Goal: Information Seeking & Learning: Learn about a topic

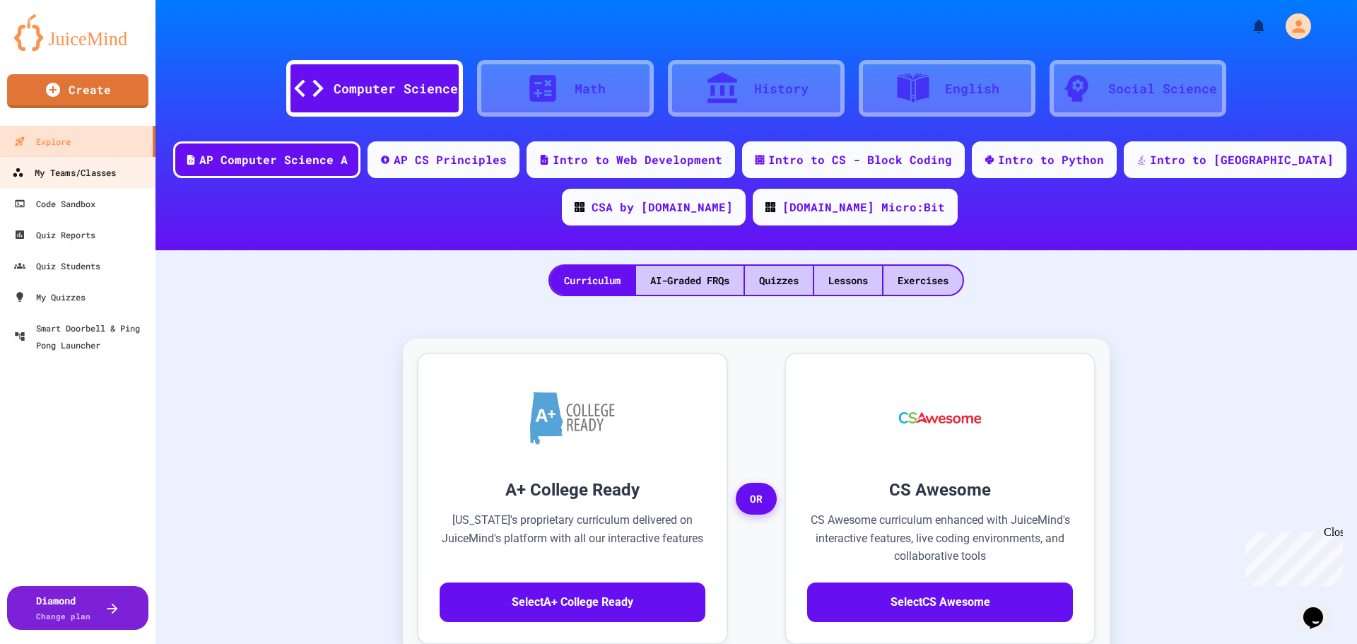
click at [64, 168] on div "My Teams/Classes" at bounding box center [64, 173] width 104 height 18
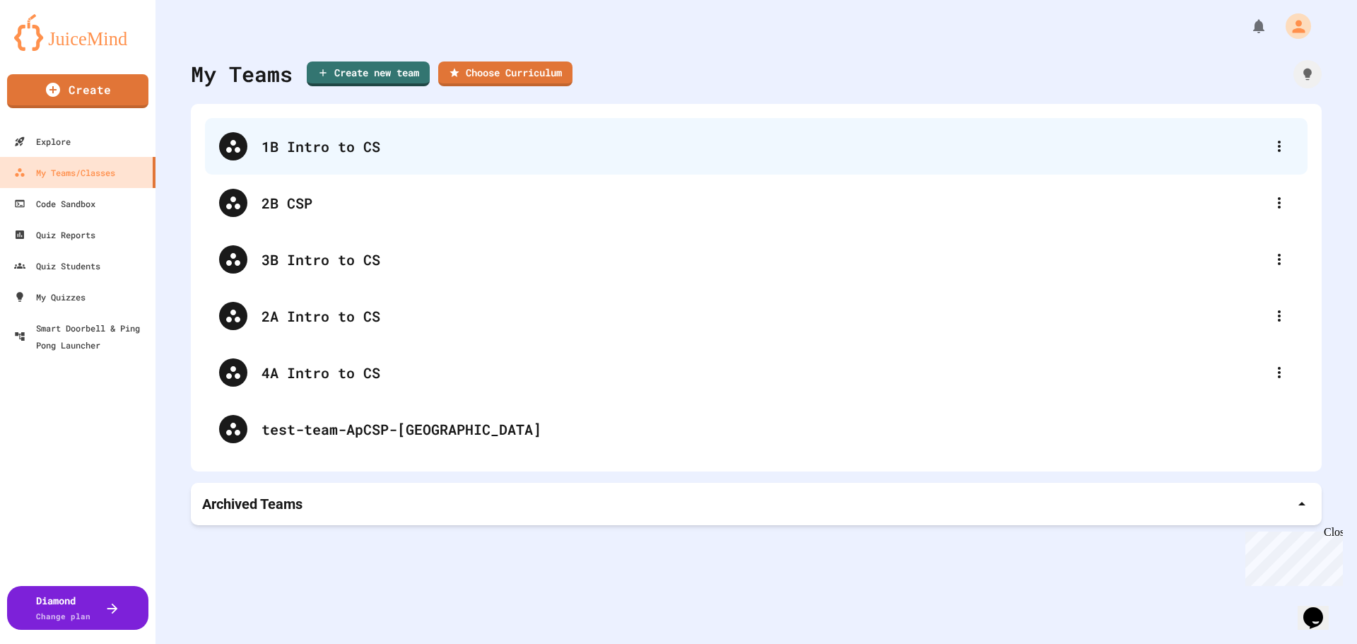
click at [351, 144] on div "1B Intro to CS" at bounding box center [764, 146] width 1004 height 21
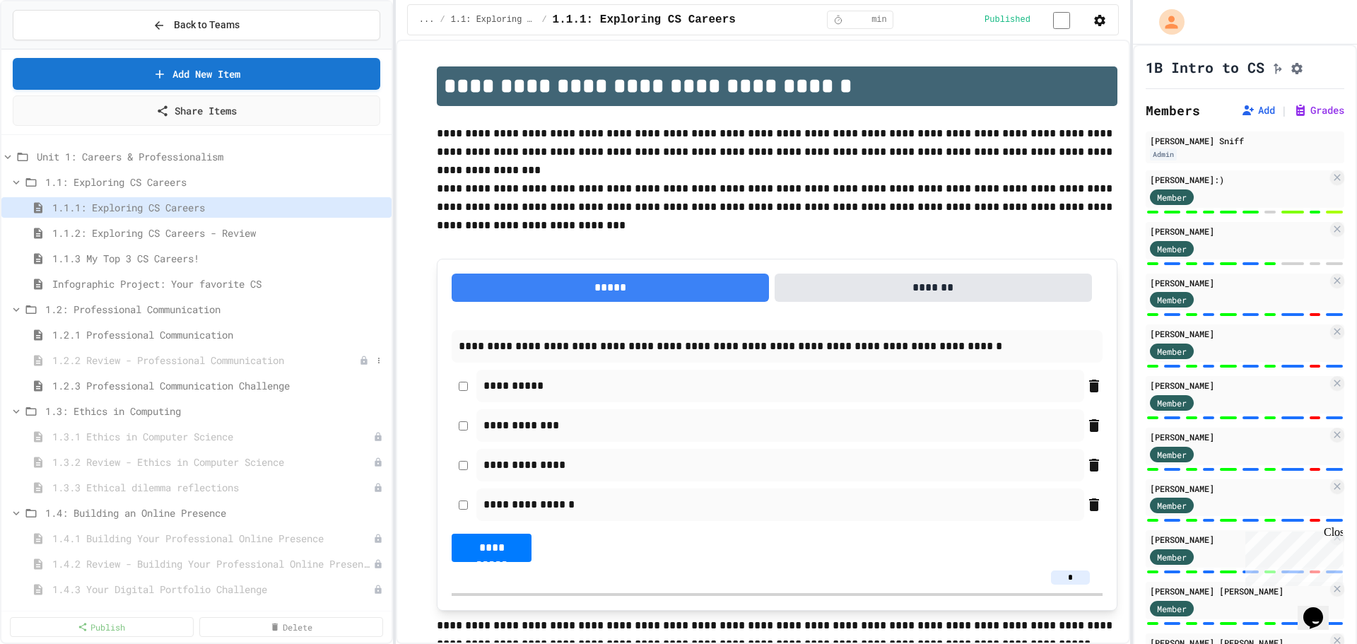
click at [205, 357] on span "1.2.2 Review - Professional Communication" at bounding box center [205, 360] width 307 height 15
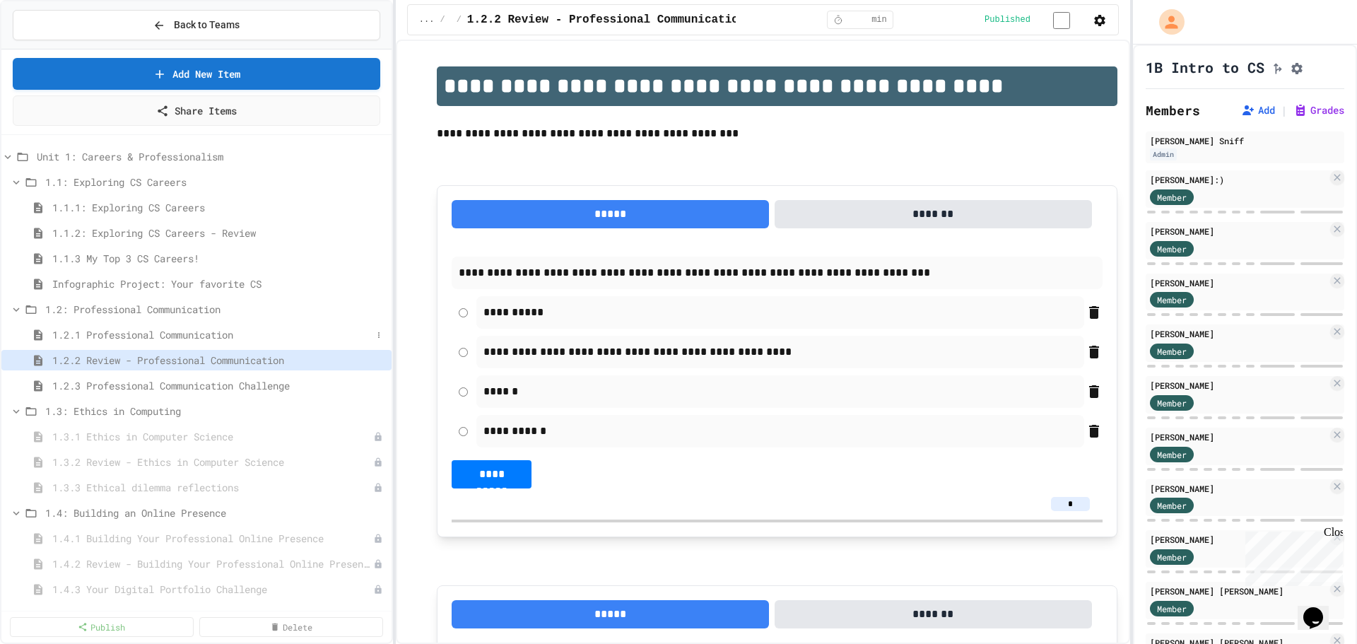
click at [143, 332] on span "1.2.1 Professional Communication" at bounding box center [211, 334] width 319 height 15
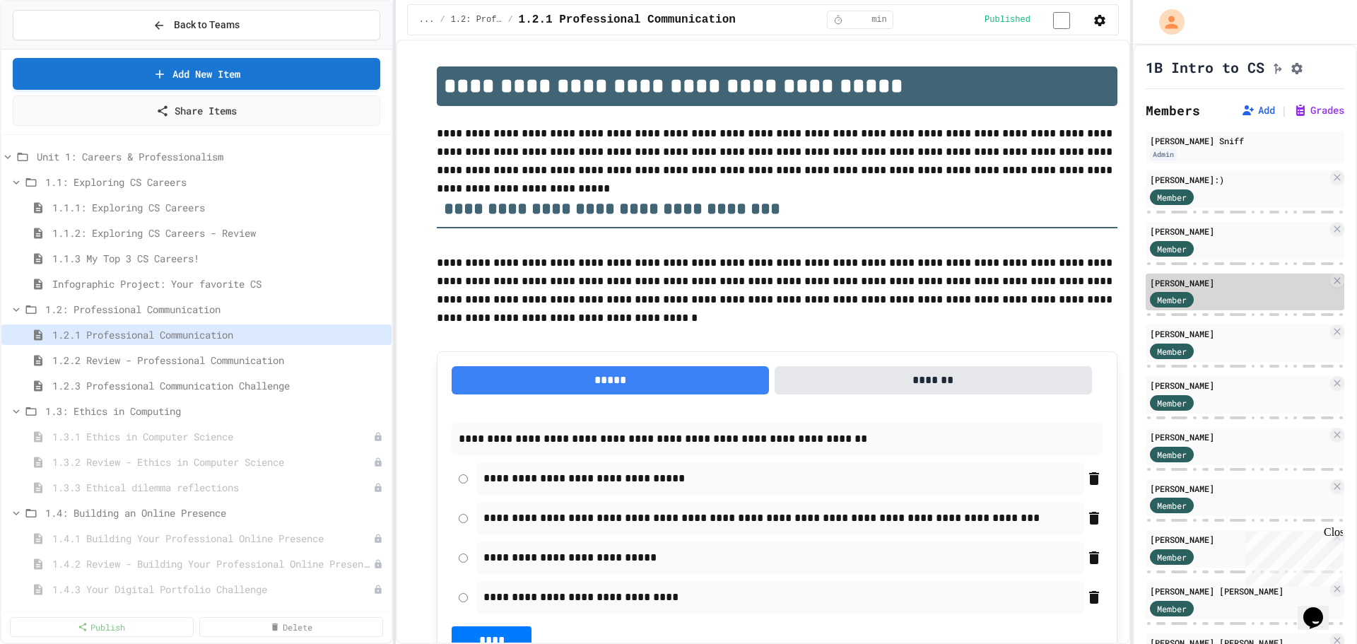
scroll to position [855, 0]
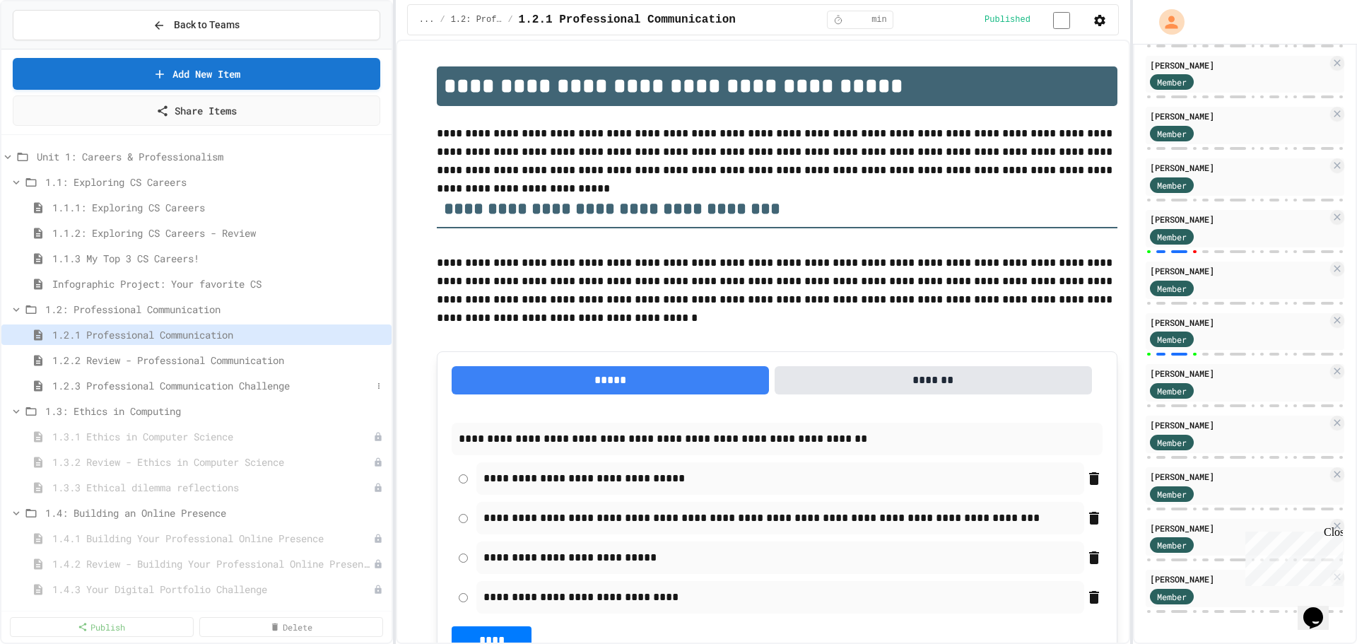
click at [175, 391] on span "1.2.3 Professional Communication Challenge" at bounding box center [211, 385] width 319 height 15
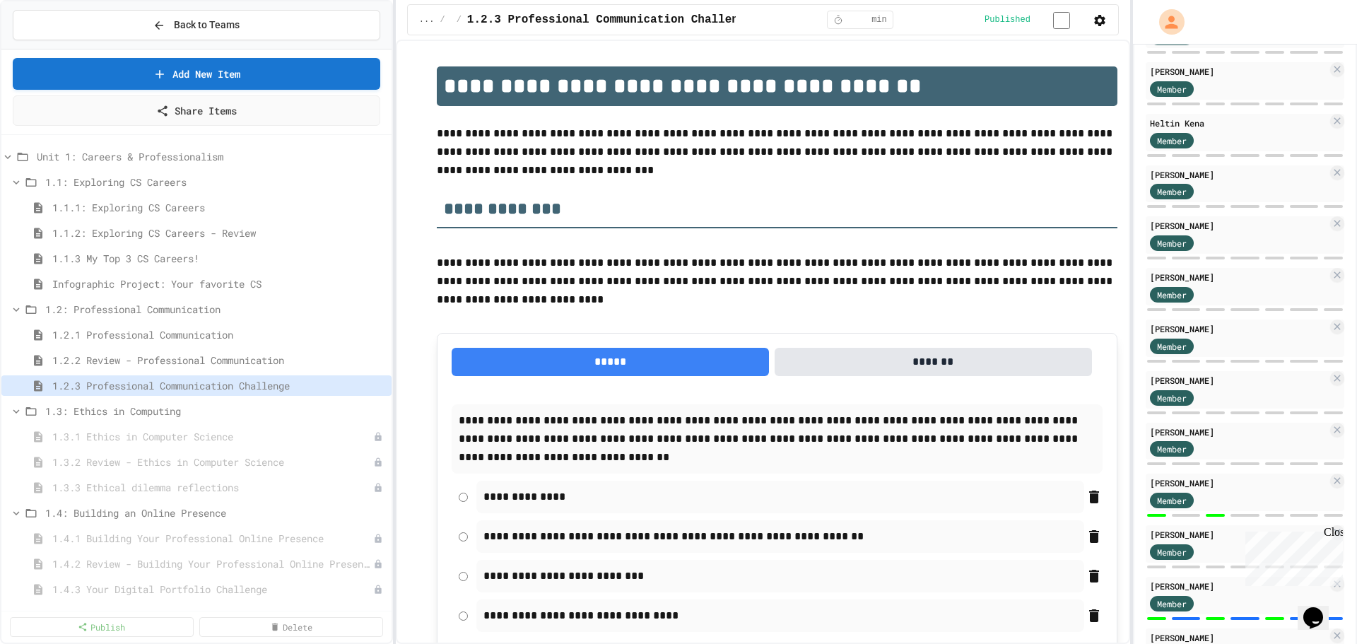
scroll to position [855, 0]
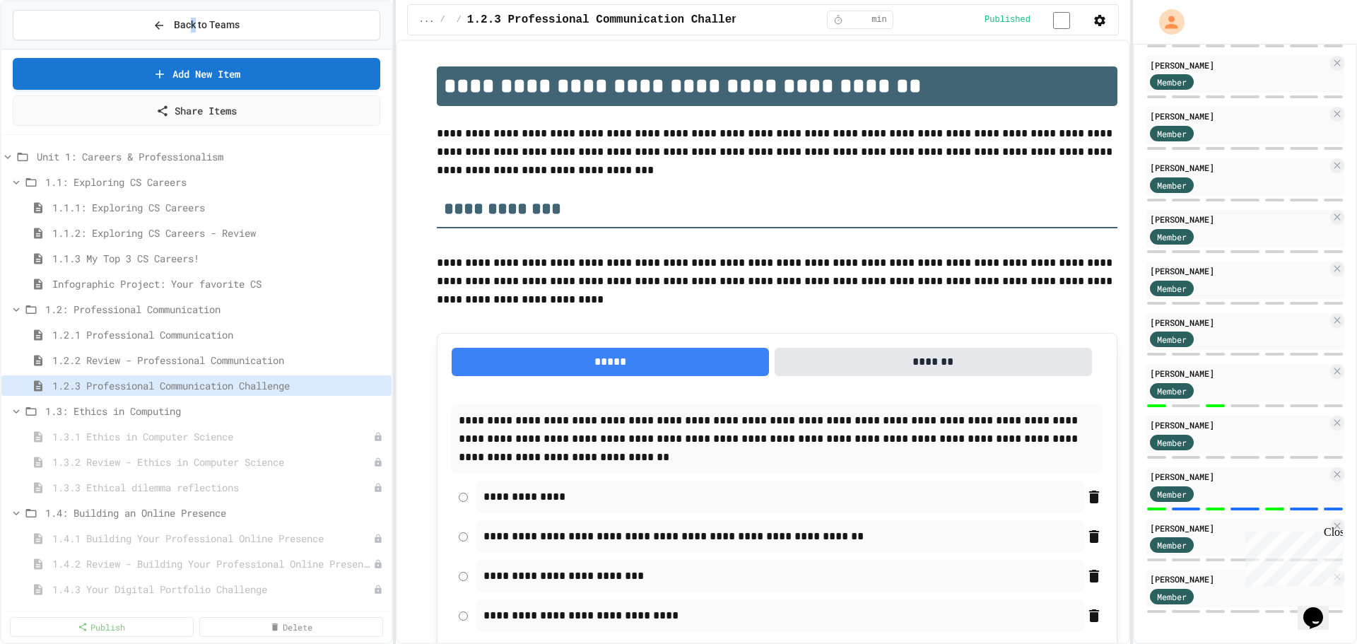
drag, startPoint x: 193, startPoint y: 3, endPoint x: 172, endPoint y: 39, distance: 41.5
click at [192, 6] on div "Back to Teams" at bounding box center [196, 25] width 390 height 48
click at [172, 39] on button "Back to Teams" at bounding box center [197, 25] width 368 height 30
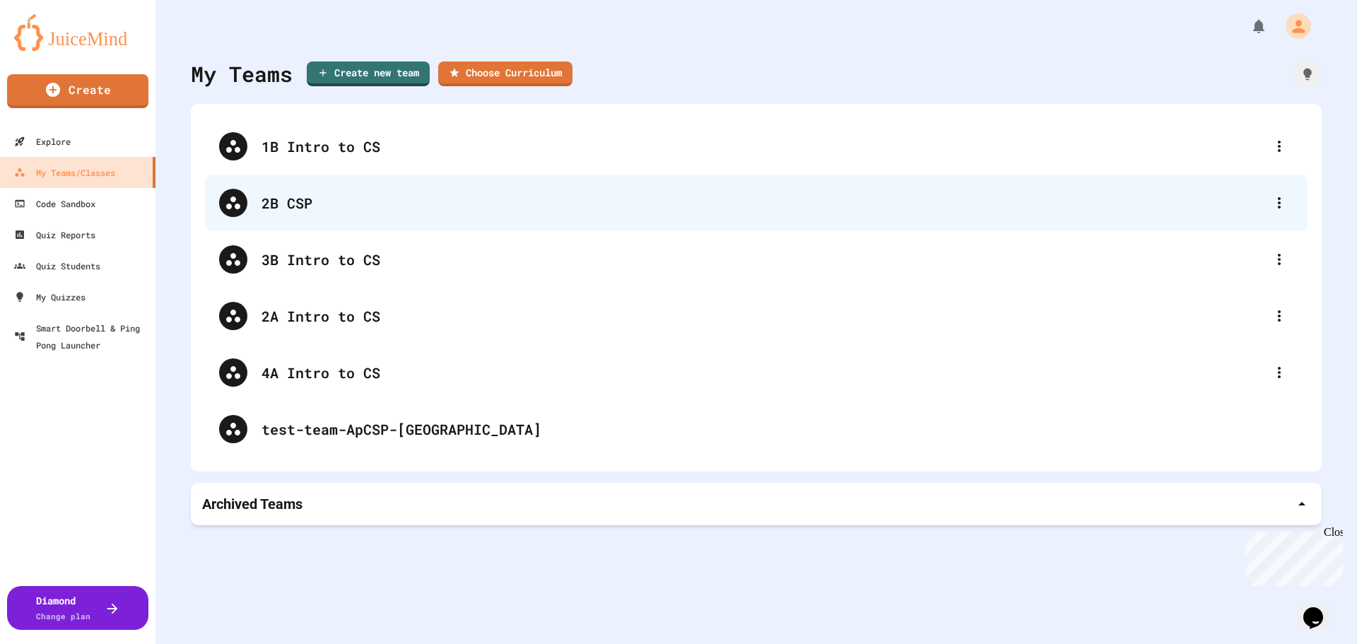
click at [272, 212] on div "2B CSP" at bounding box center [764, 202] width 1004 height 21
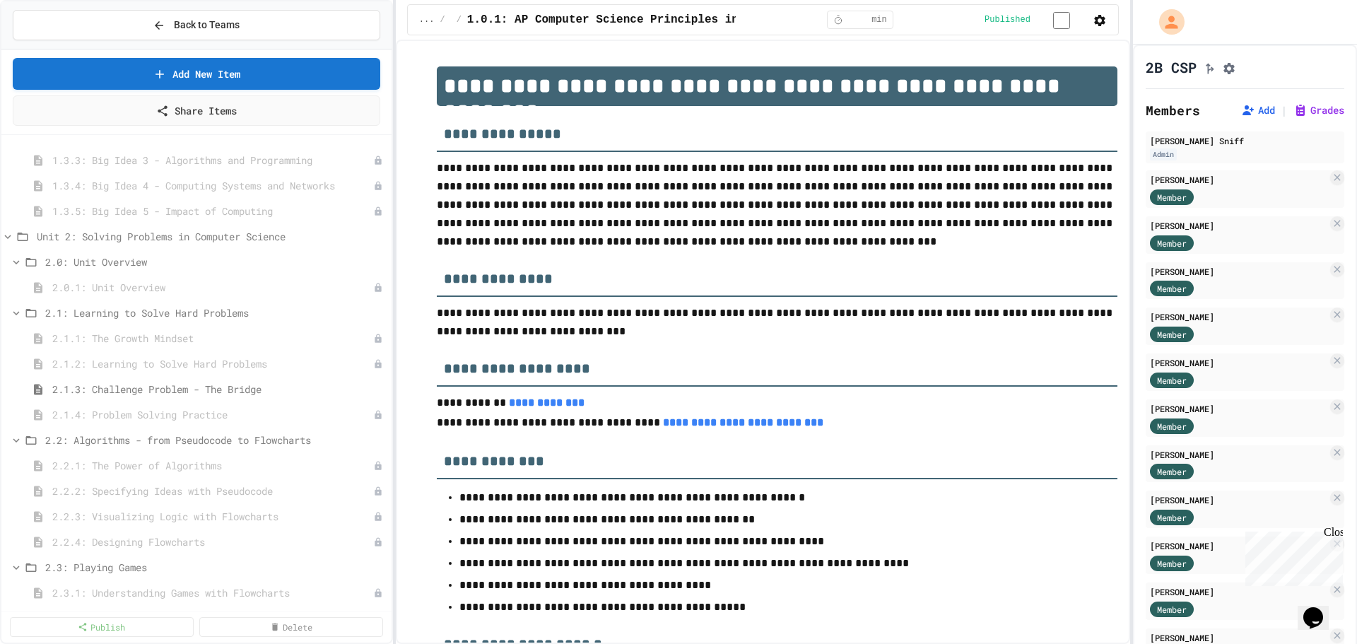
scroll to position [495, 0]
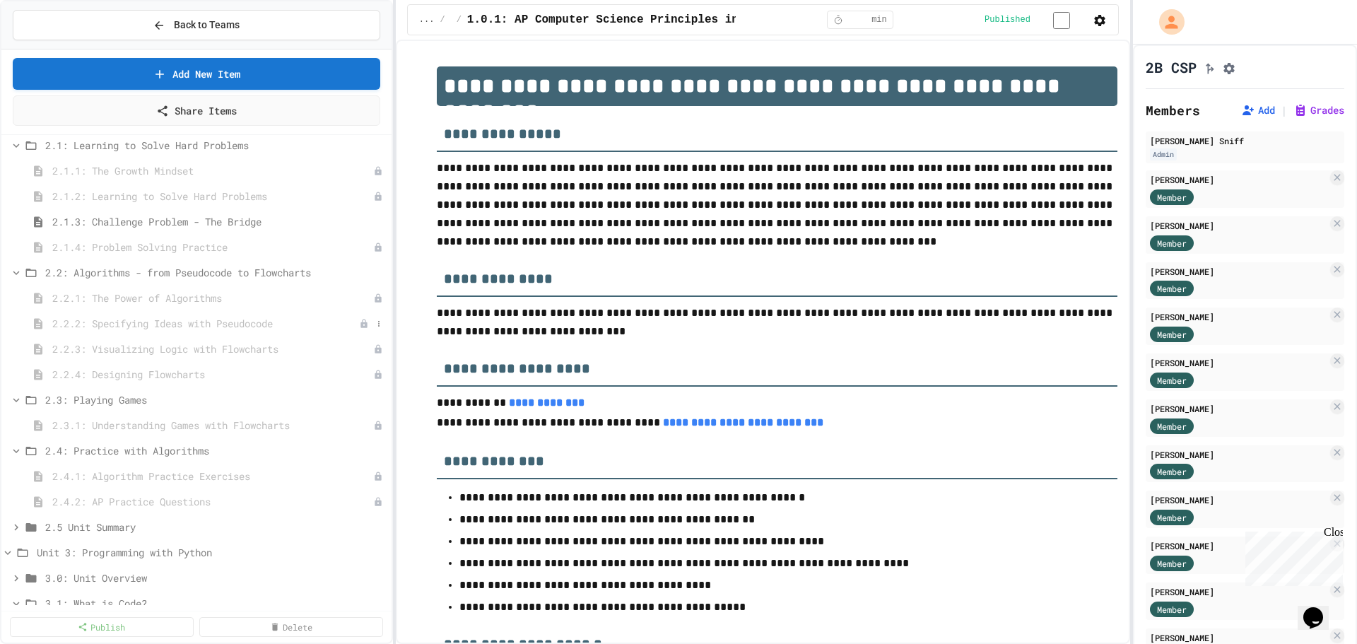
click at [253, 322] on span "2.2.2: Specifying Ideas with Pseudocode" at bounding box center [205, 323] width 307 height 15
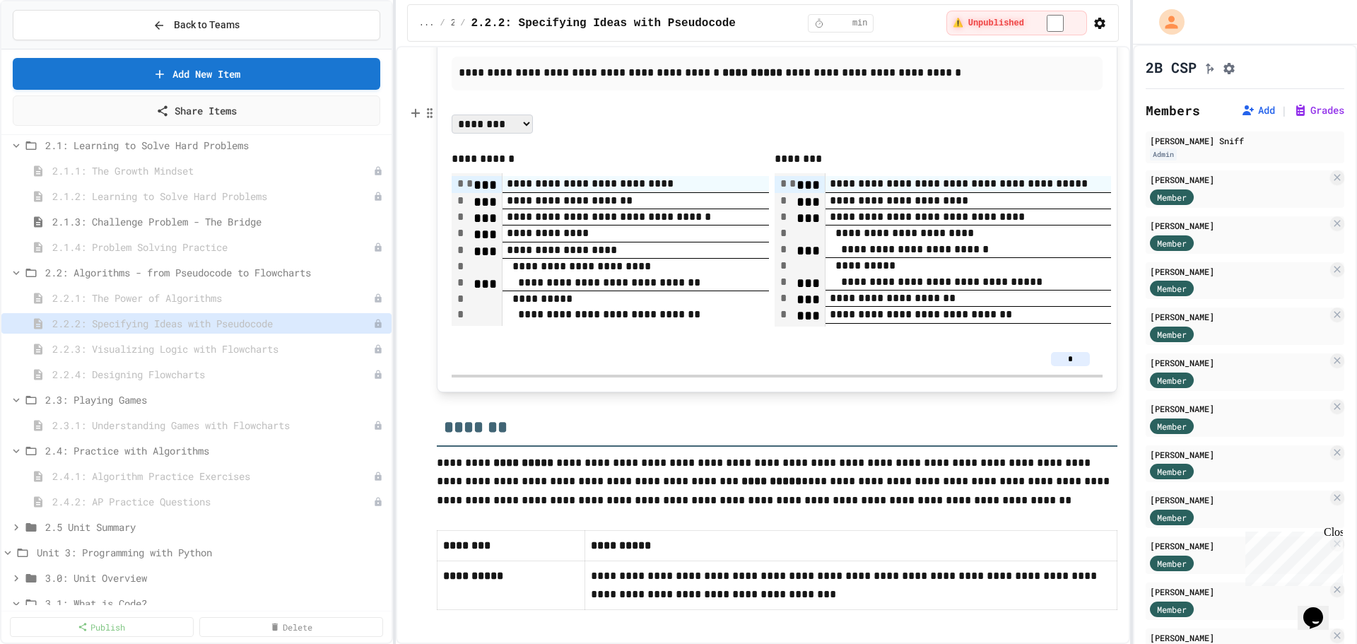
scroll to position [2945, 0]
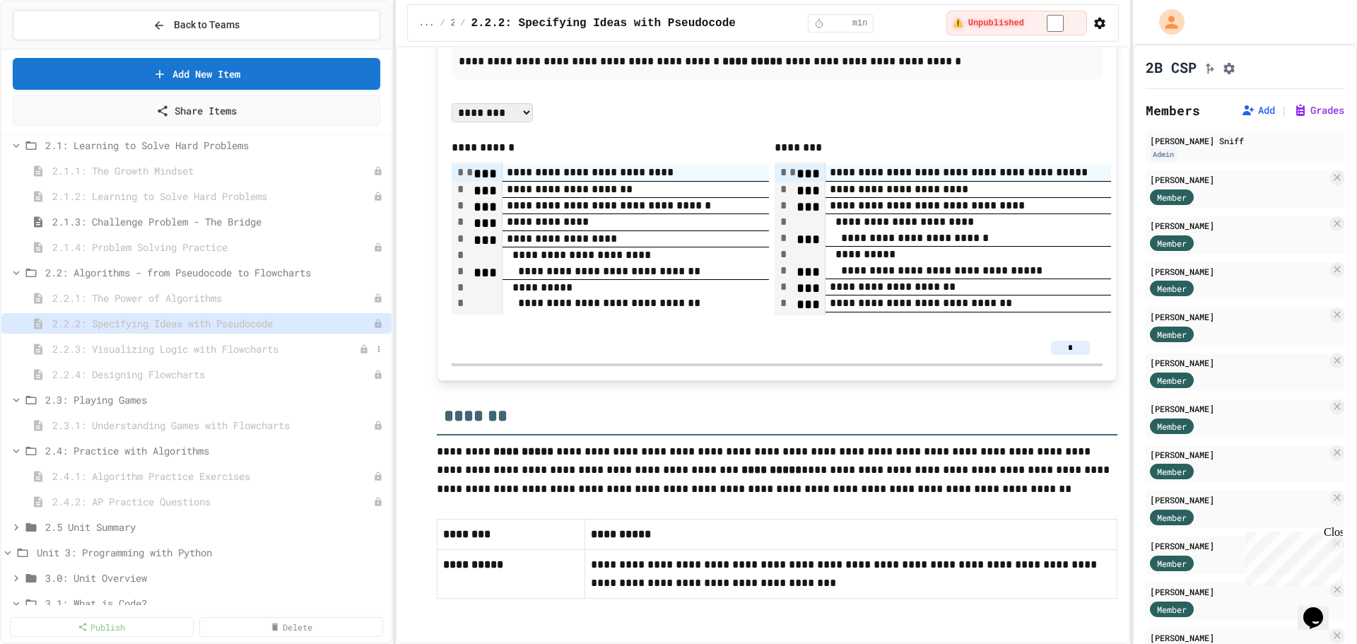
click at [190, 355] on span "2.2.3: Visualizing Logic with Flowcharts" at bounding box center [205, 348] width 307 height 15
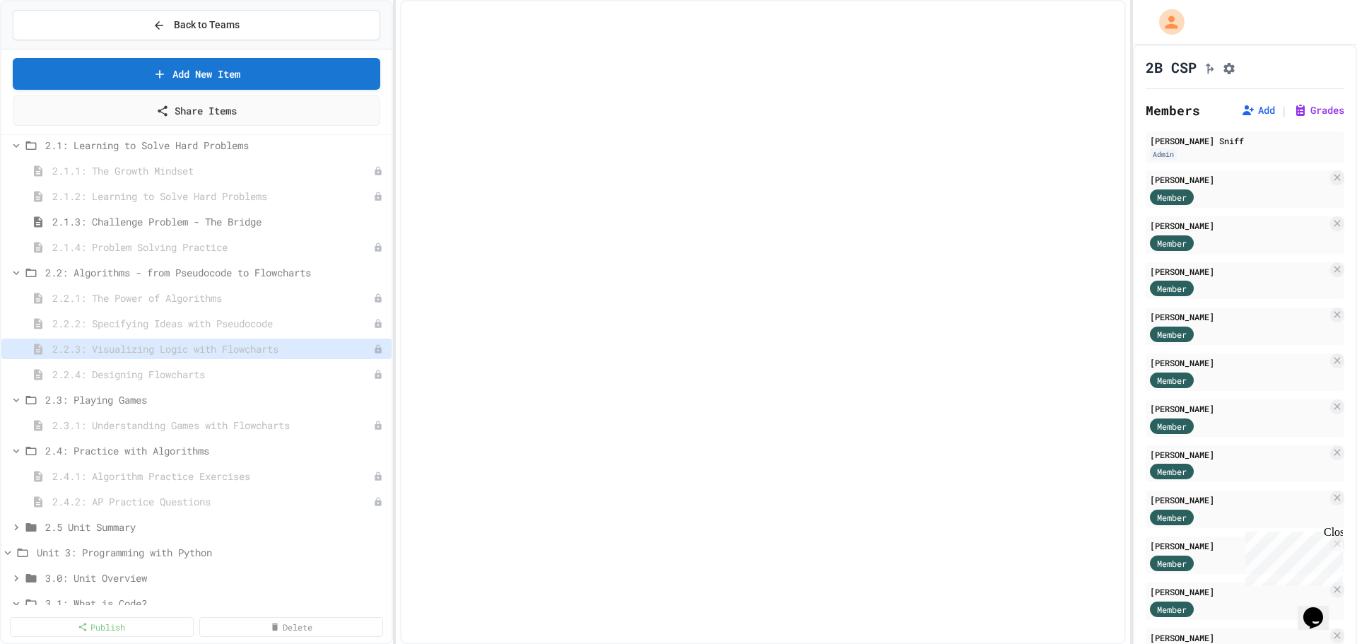
select select "***"
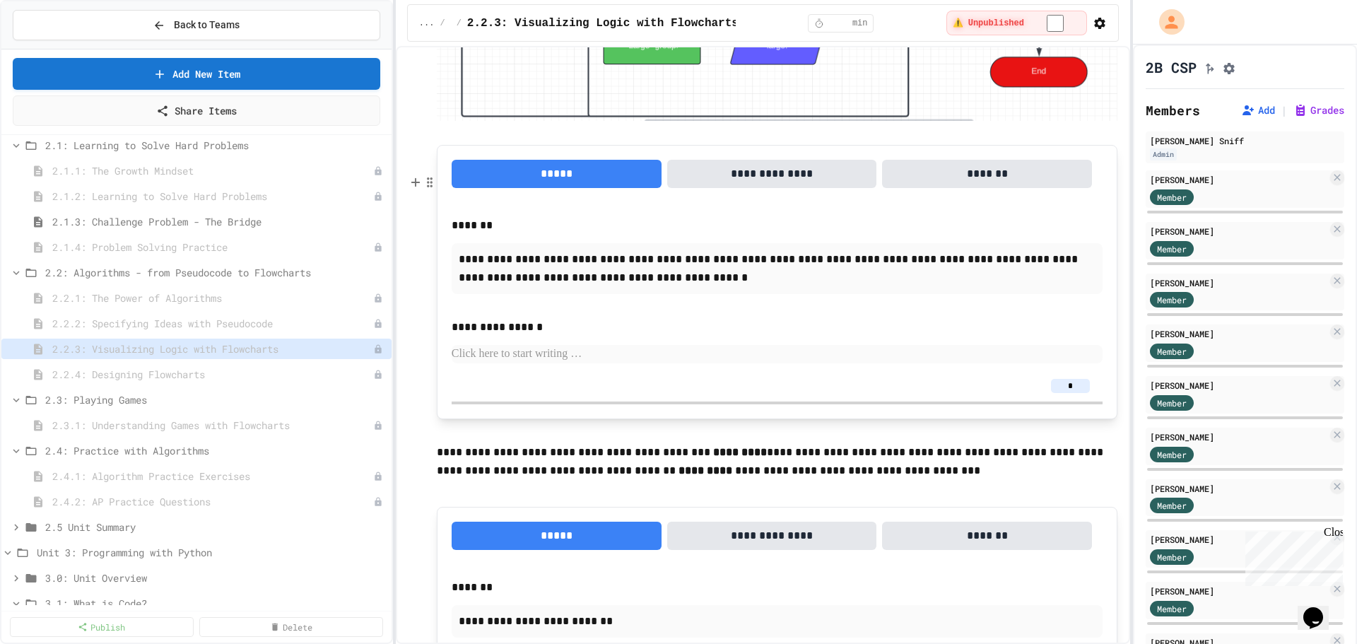
scroll to position [5301, 0]
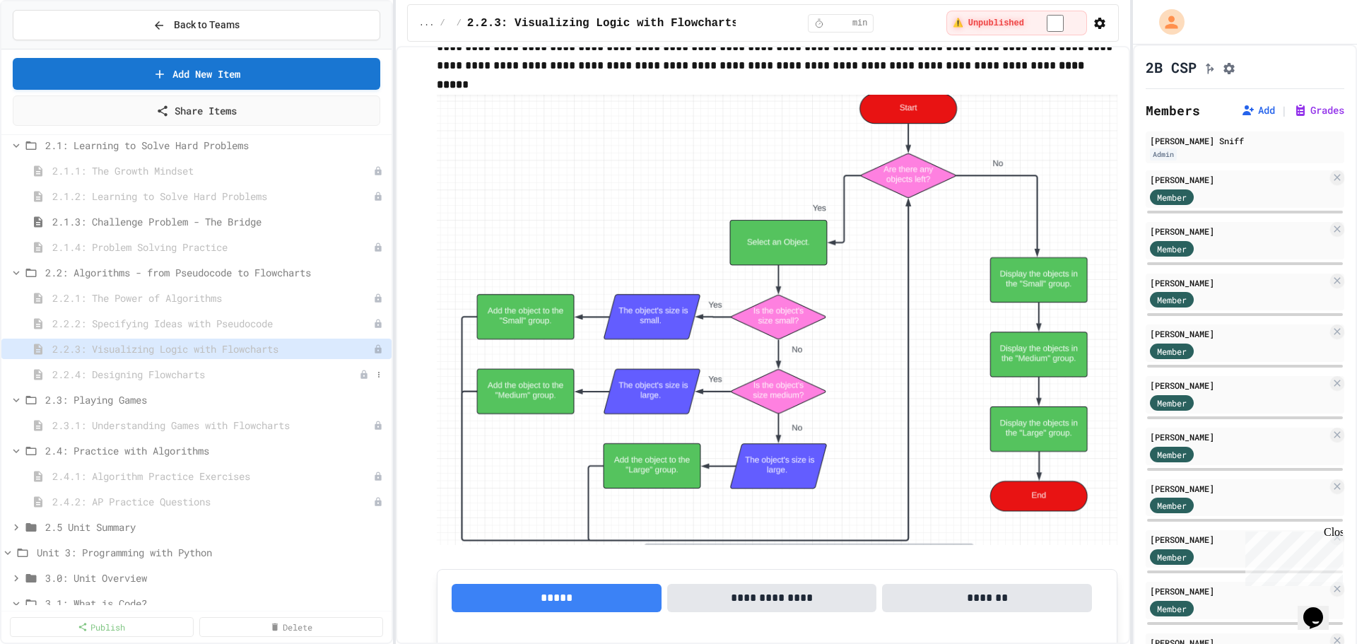
click at [176, 373] on span "2.2.4: Designing Flowcharts" at bounding box center [205, 374] width 307 height 15
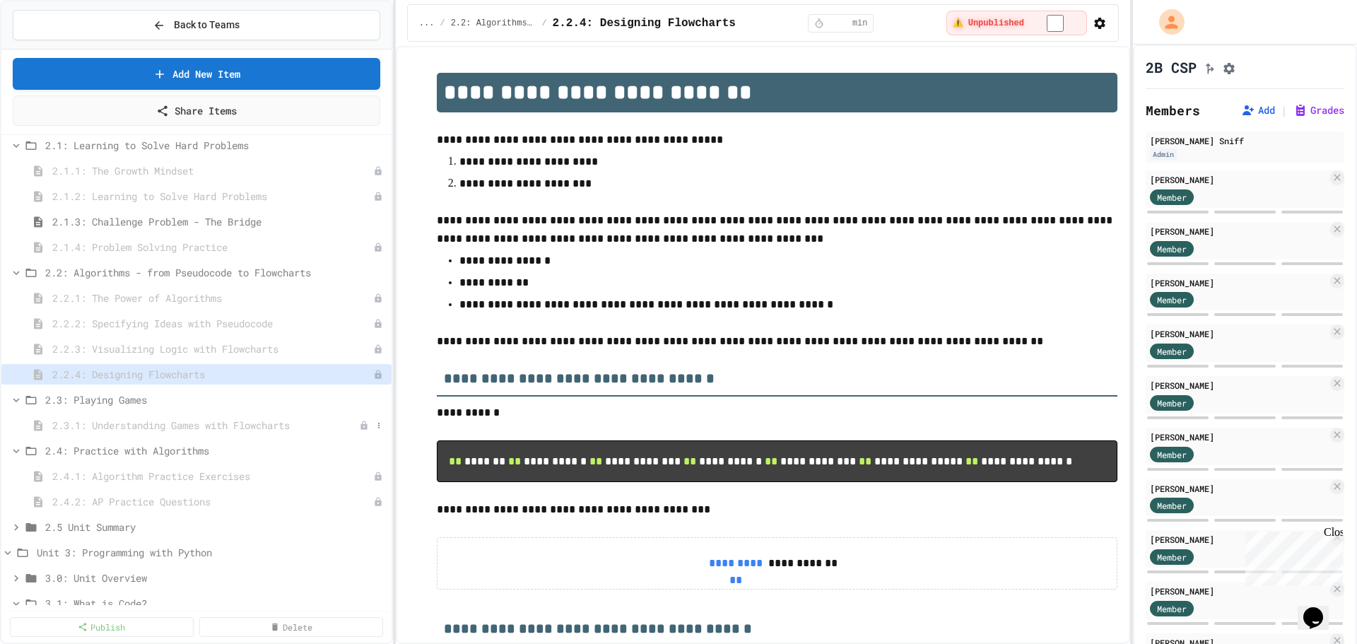
click at [134, 423] on span "2.3.1: Understanding Games with Flowcharts" at bounding box center [205, 425] width 307 height 15
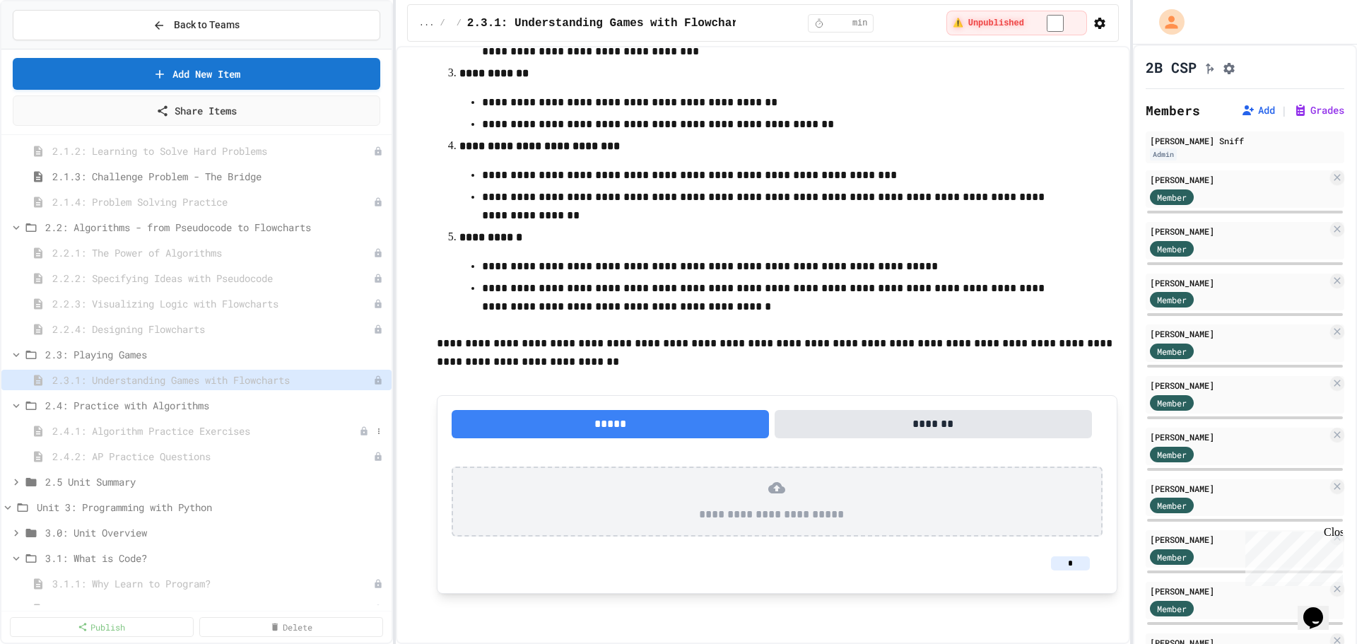
scroll to position [565, 0]
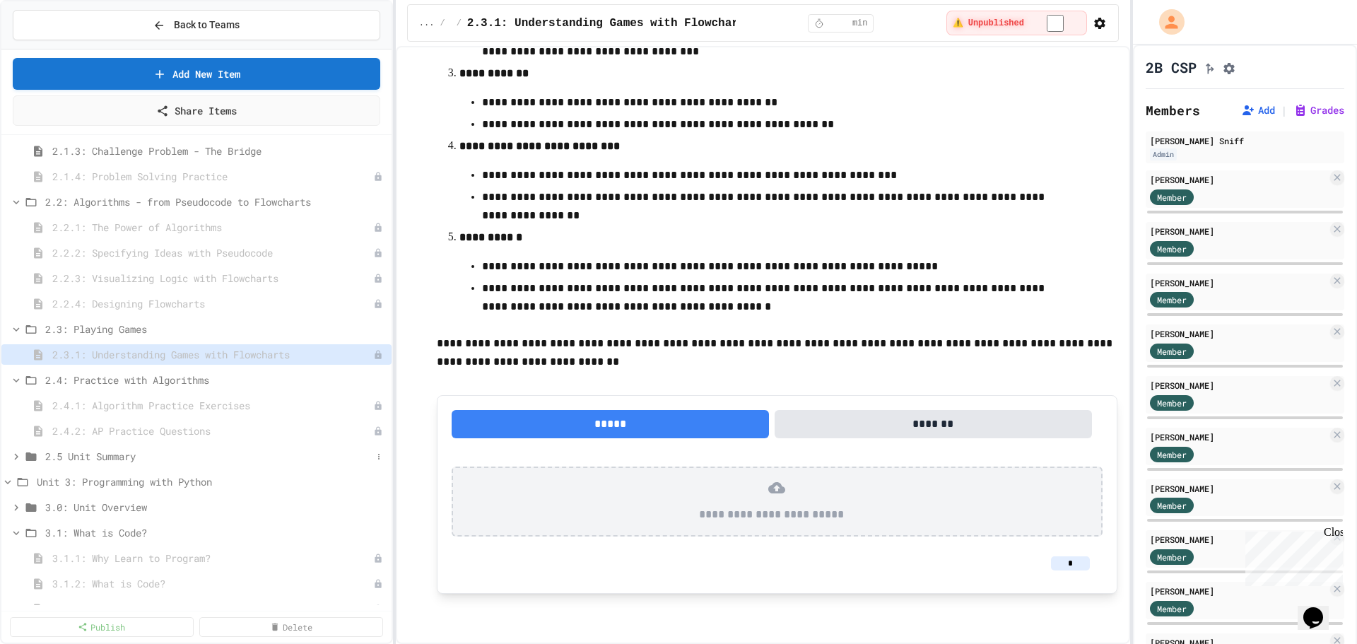
click at [77, 459] on span "2.5 Unit Summary" at bounding box center [208, 456] width 327 height 15
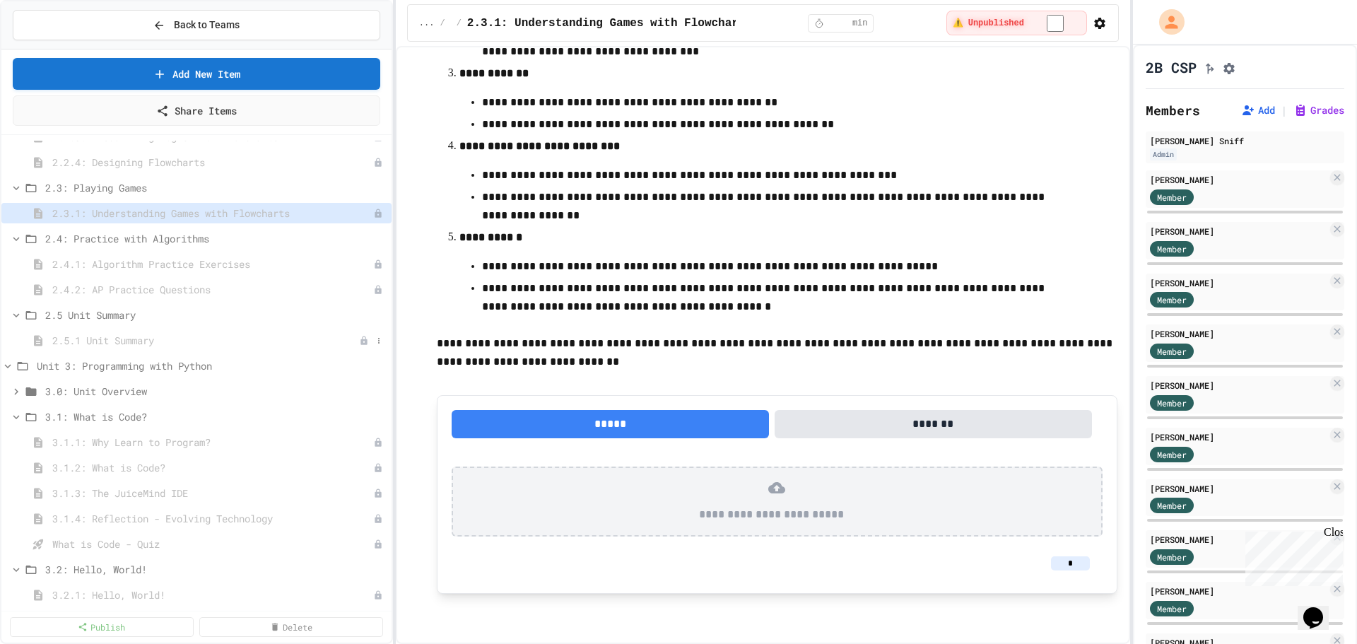
click at [127, 337] on span "2.5.1 Unit Summary" at bounding box center [205, 340] width 307 height 15
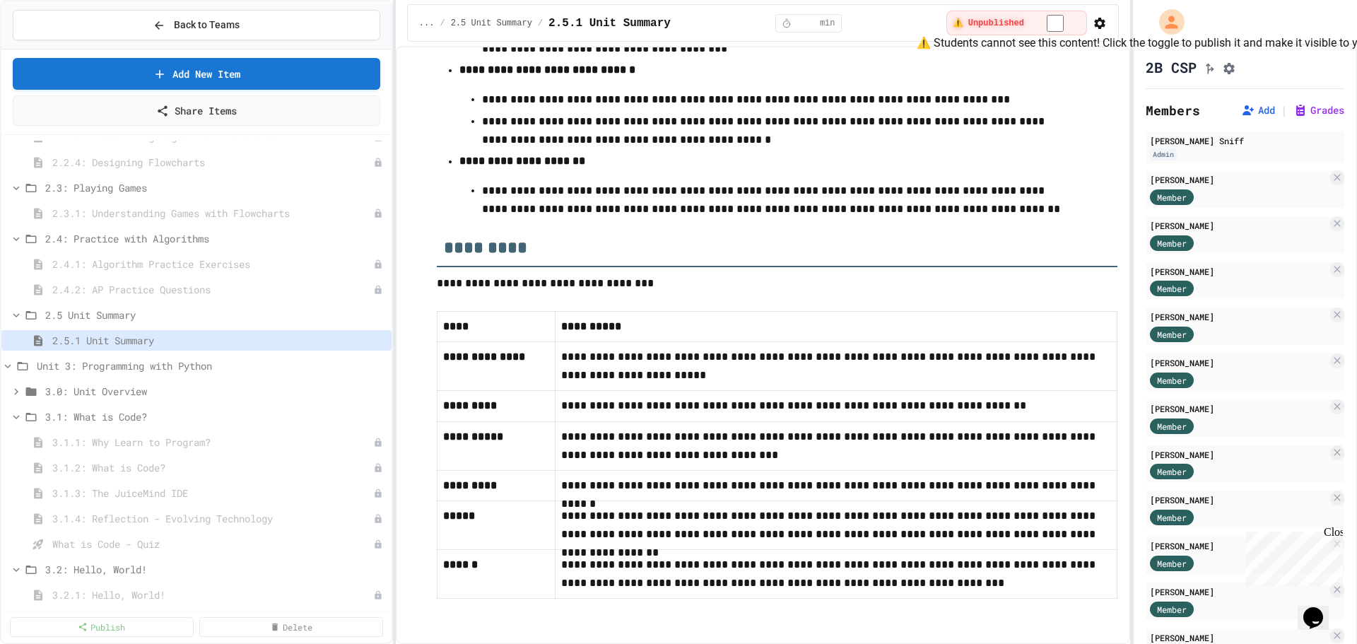
scroll to position [638, 0]
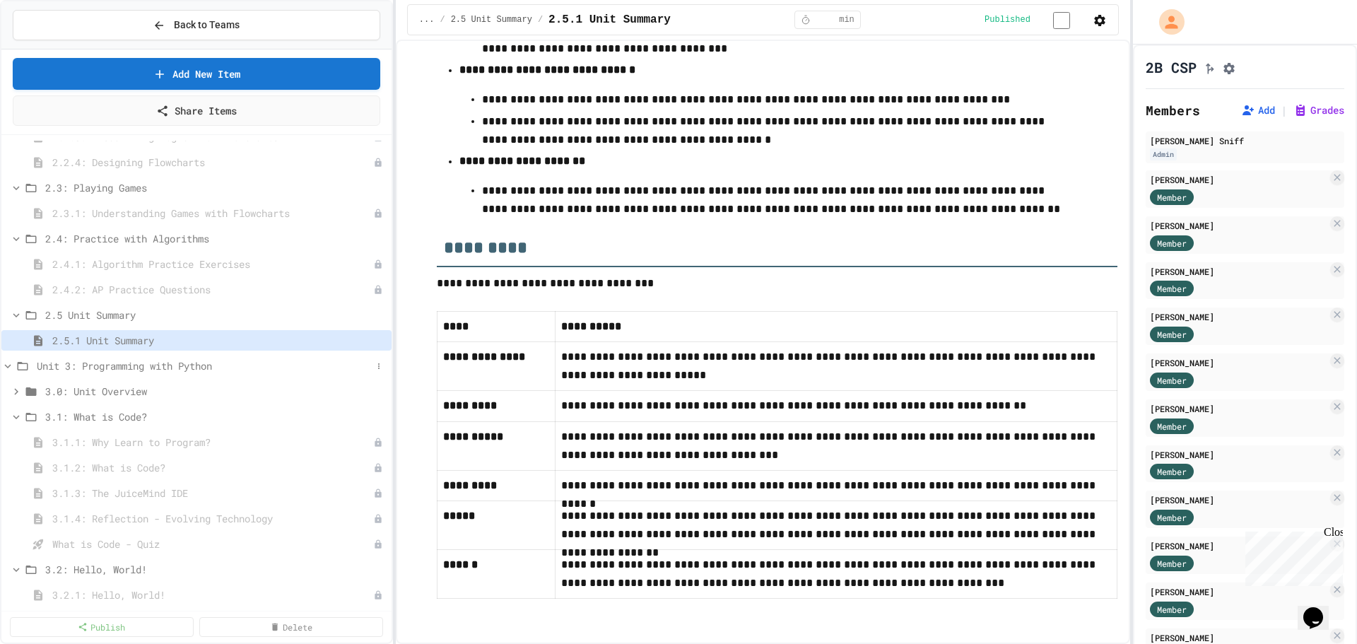
click at [5, 370] on icon at bounding box center [7, 366] width 13 height 13
click at [121, 370] on span "Unit 3: Programming with Python" at bounding box center [204, 365] width 335 height 15
click at [117, 388] on span "3.0: Unit Overview" at bounding box center [208, 391] width 327 height 15
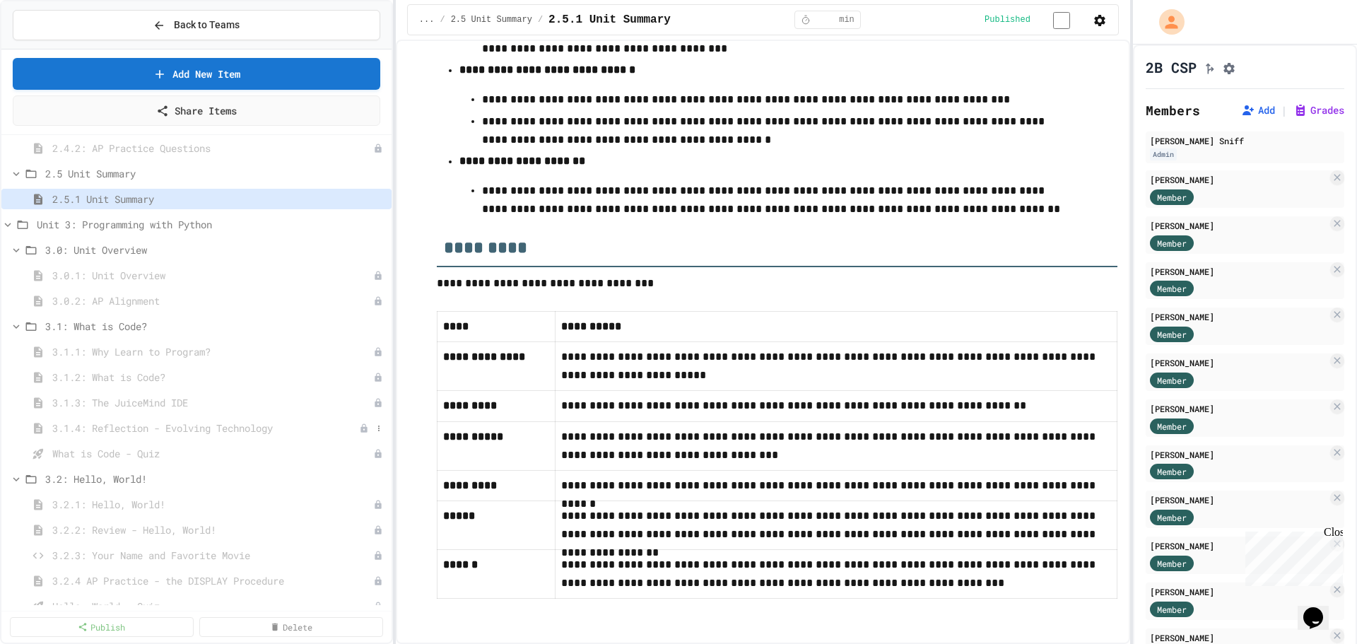
scroll to position [919, 0]
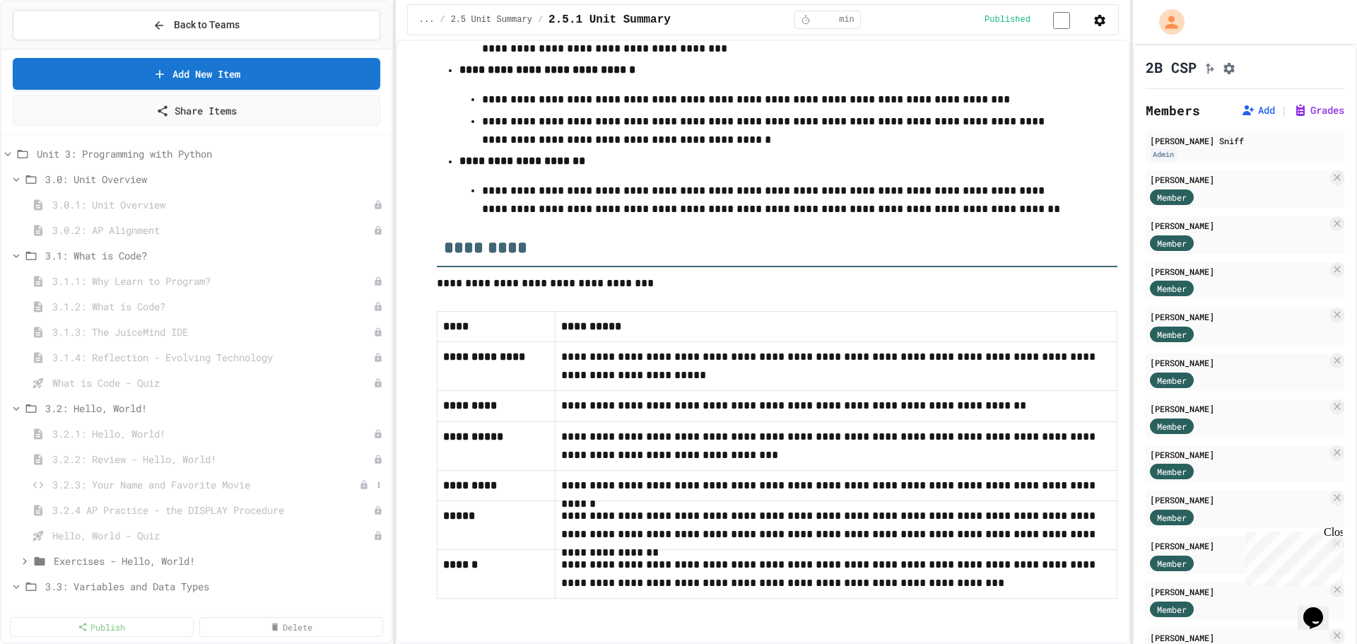
click at [134, 482] on span "3.2.3: Your Name and Favorite Movie" at bounding box center [205, 484] width 307 height 15
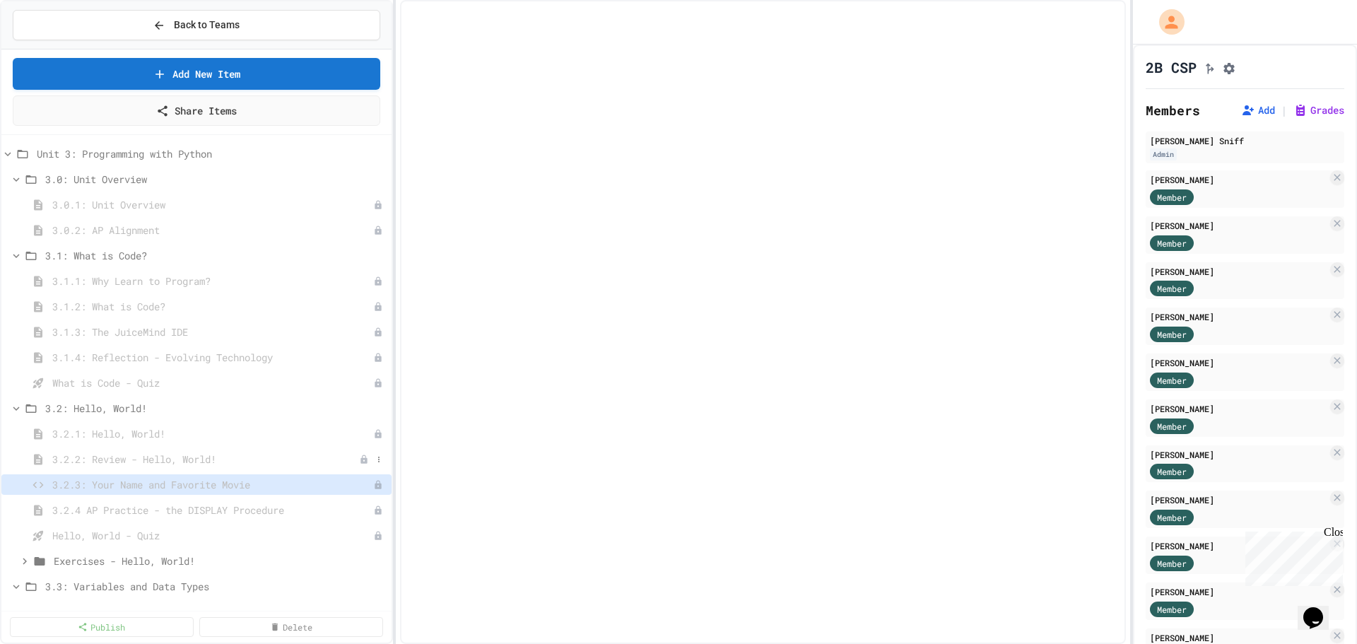
select select "*******"
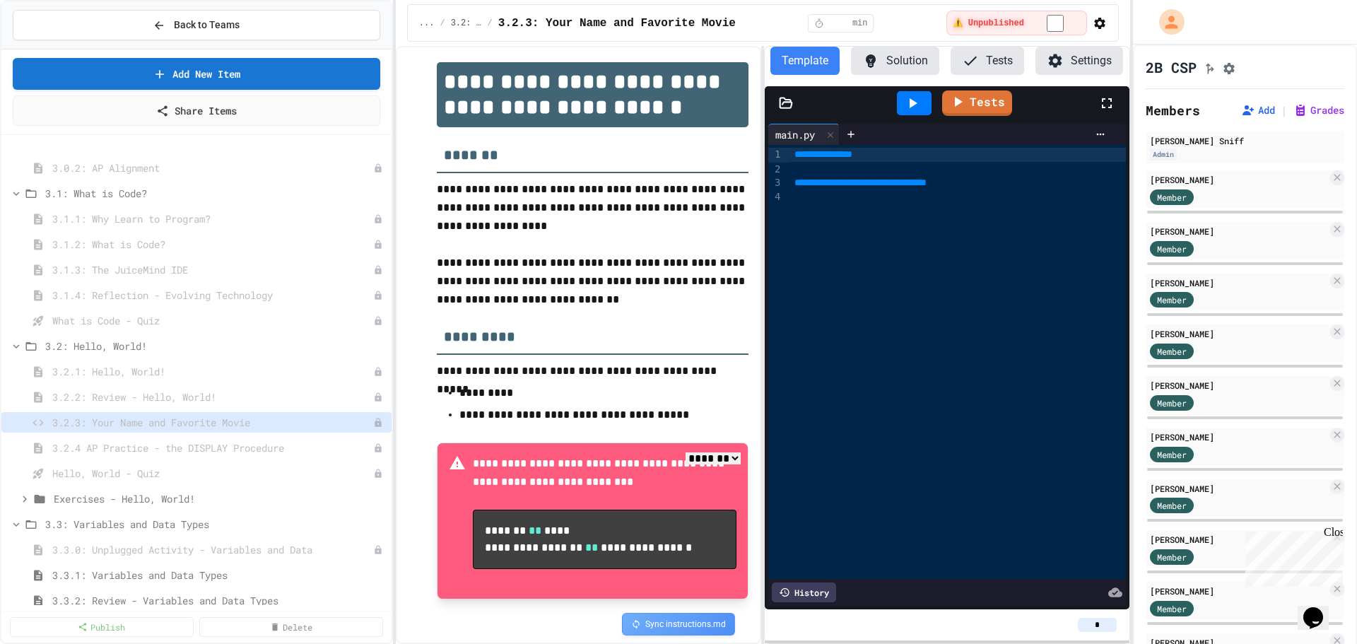
scroll to position [1060, 0]
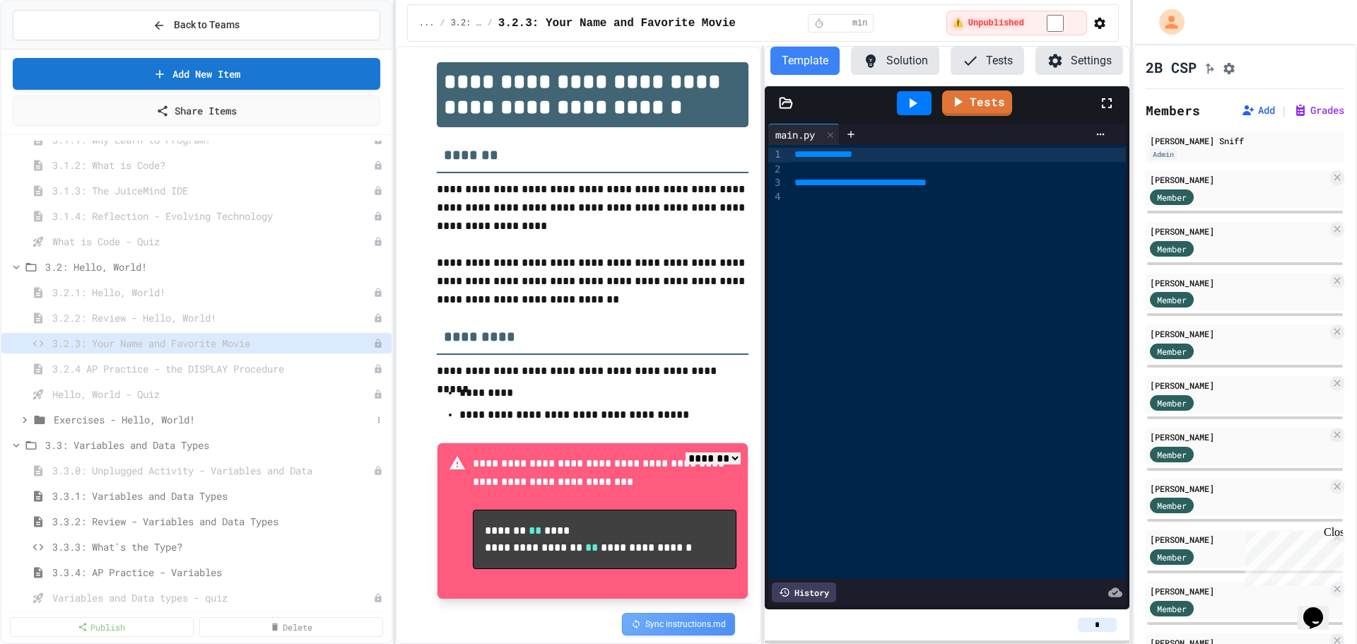
click at [71, 425] on span "Exercises - Hello, World!" at bounding box center [213, 419] width 318 height 15
click at [104, 455] on div "Missing Quotes" at bounding box center [196, 445] width 390 height 20
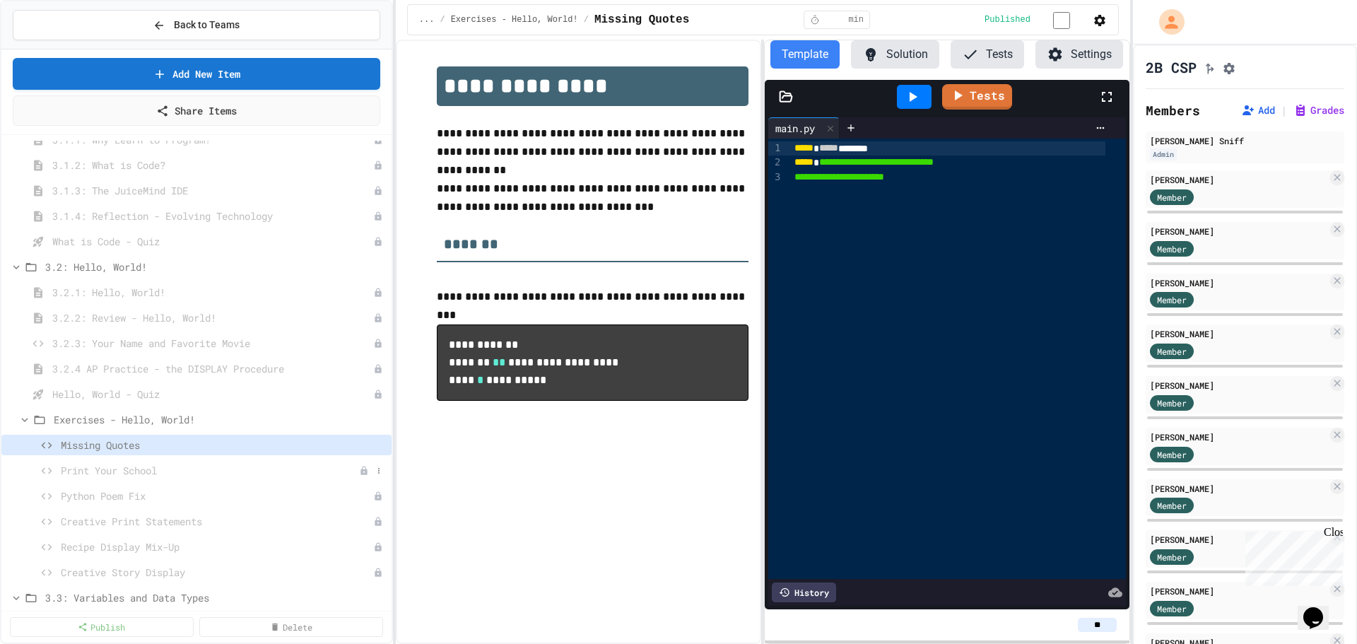
click at [110, 465] on span "Print Your School" at bounding box center [210, 470] width 298 height 15
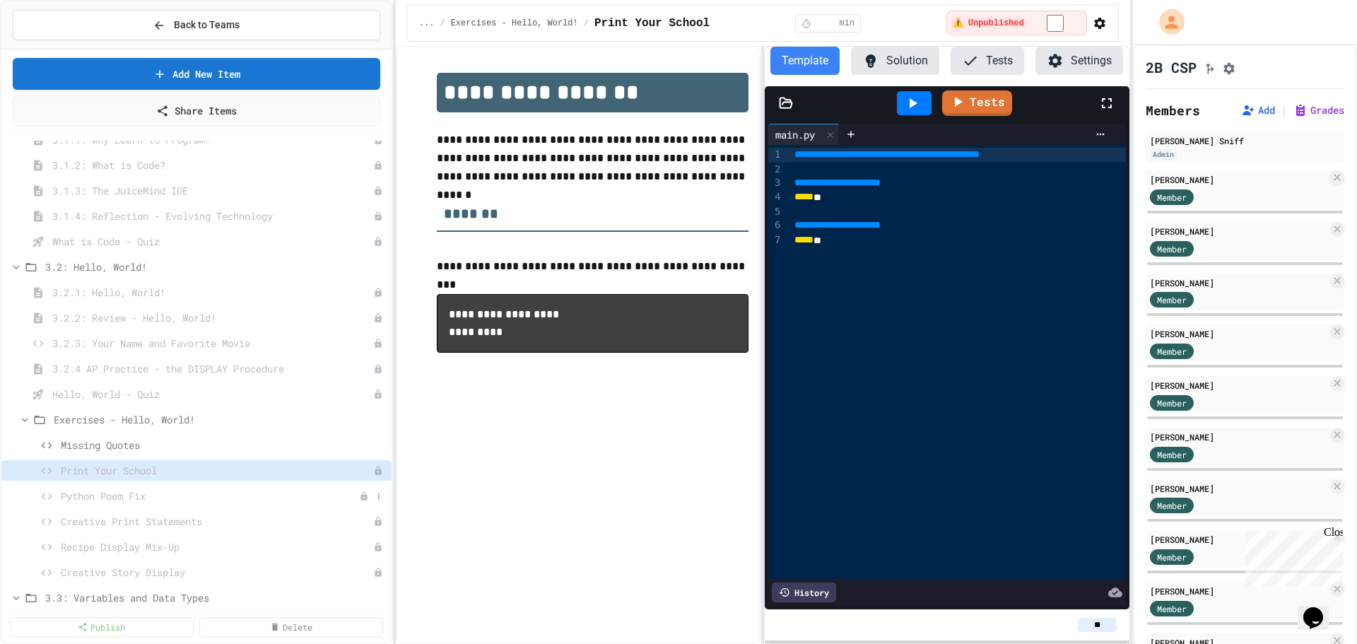
click at [144, 497] on span "Python Poem Fix" at bounding box center [210, 495] width 298 height 15
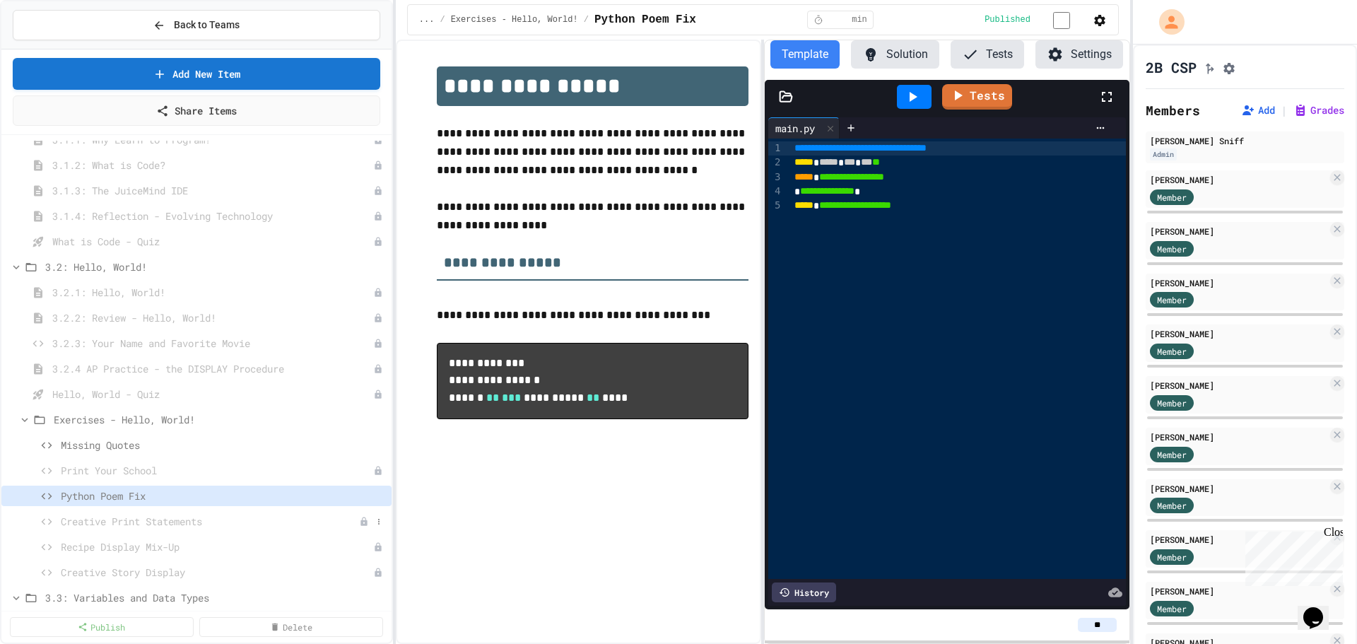
click at [110, 528] on span "Creative Print Statements" at bounding box center [210, 521] width 298 height 15
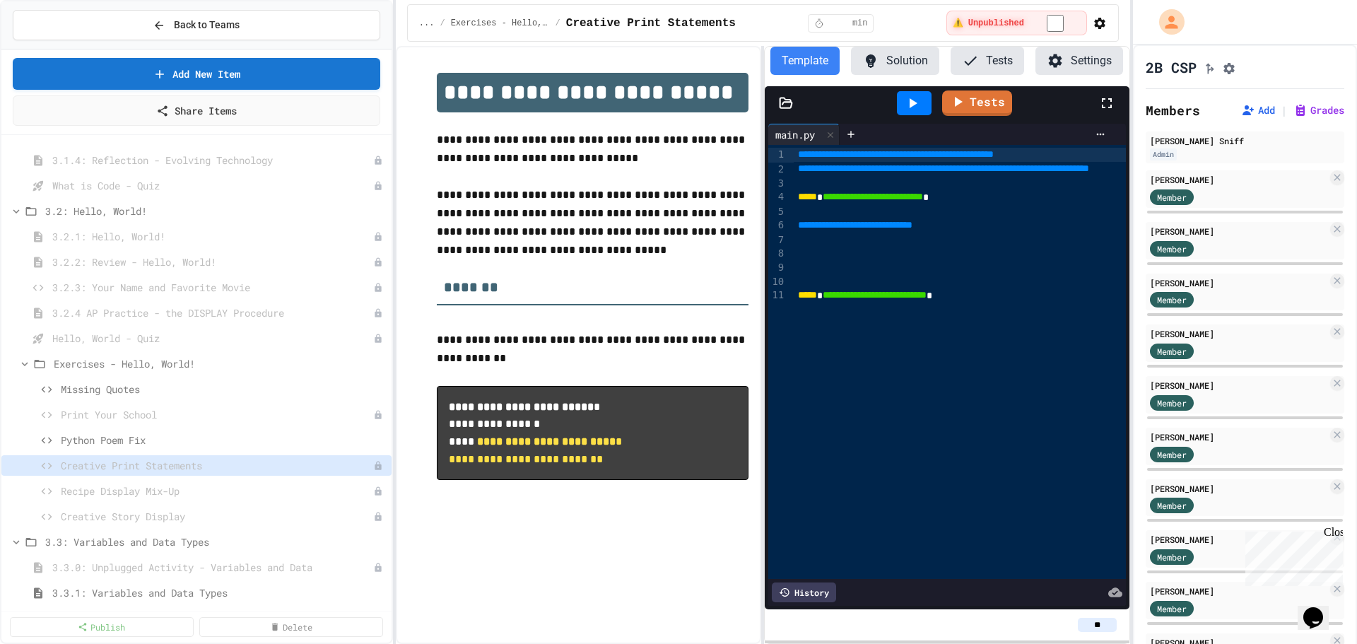
scroll to position [1202, 0]
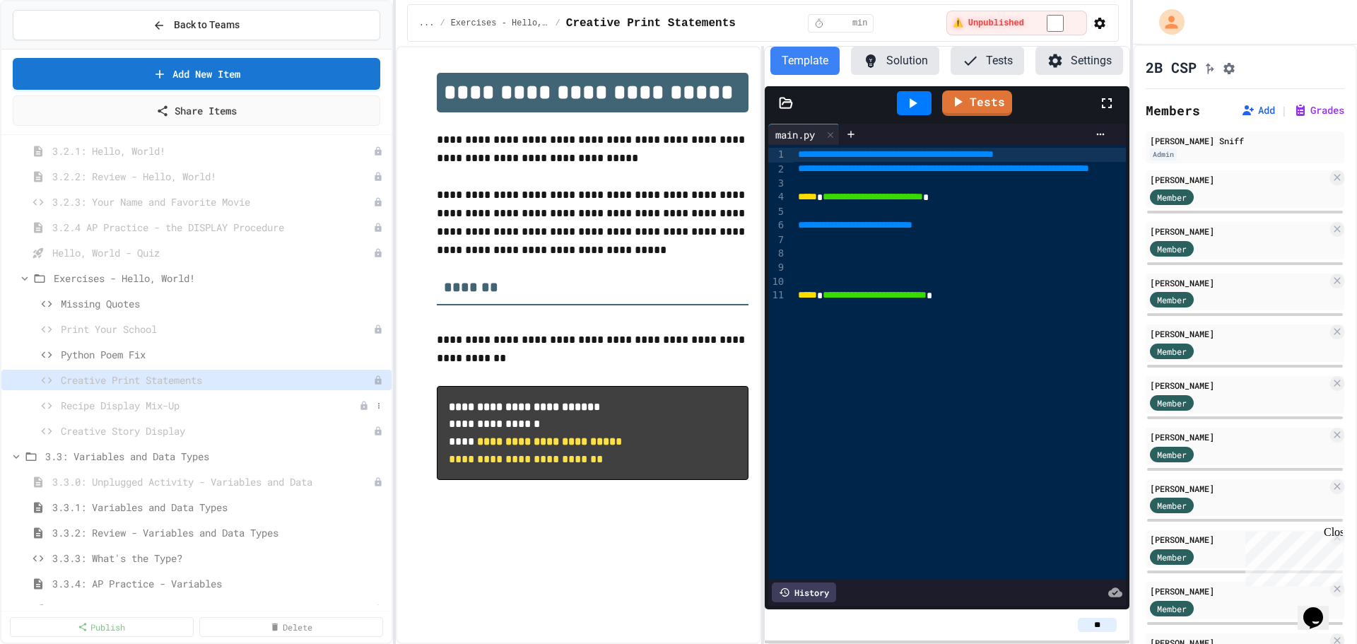
click at [159, 406] on span "Recipe Display Mix-Up" at bounding box center [210, 405] width 298 height 15
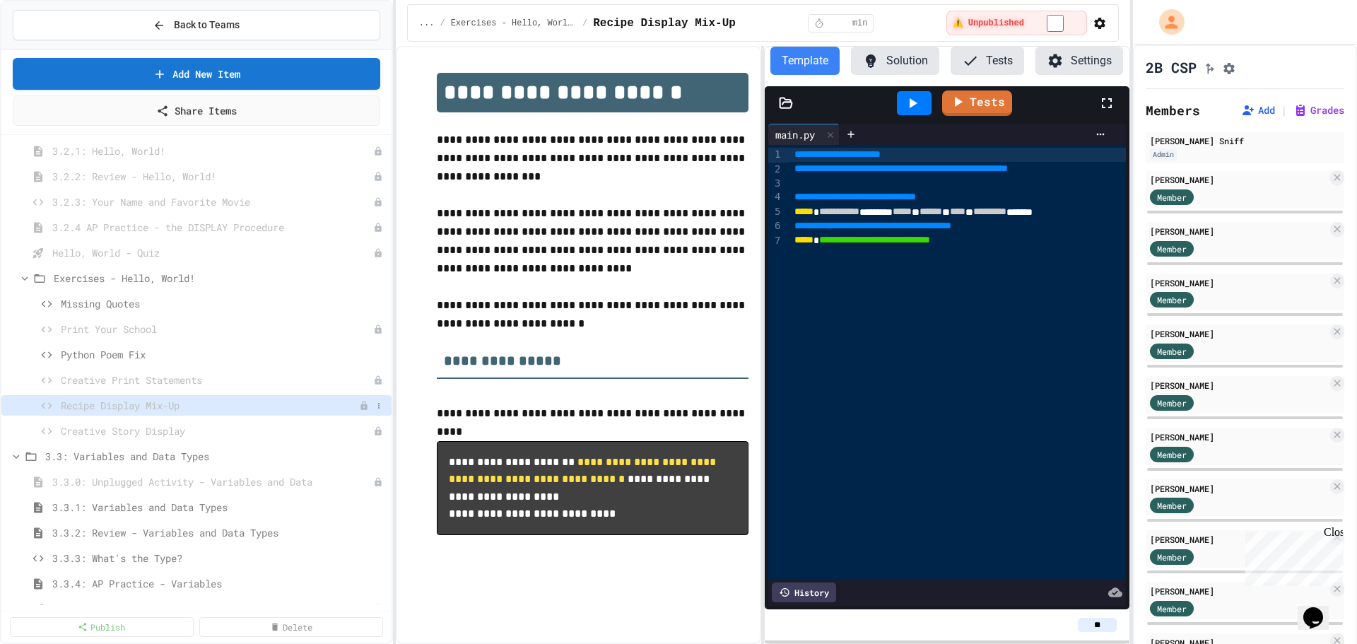
scroll to position [1272, 0]
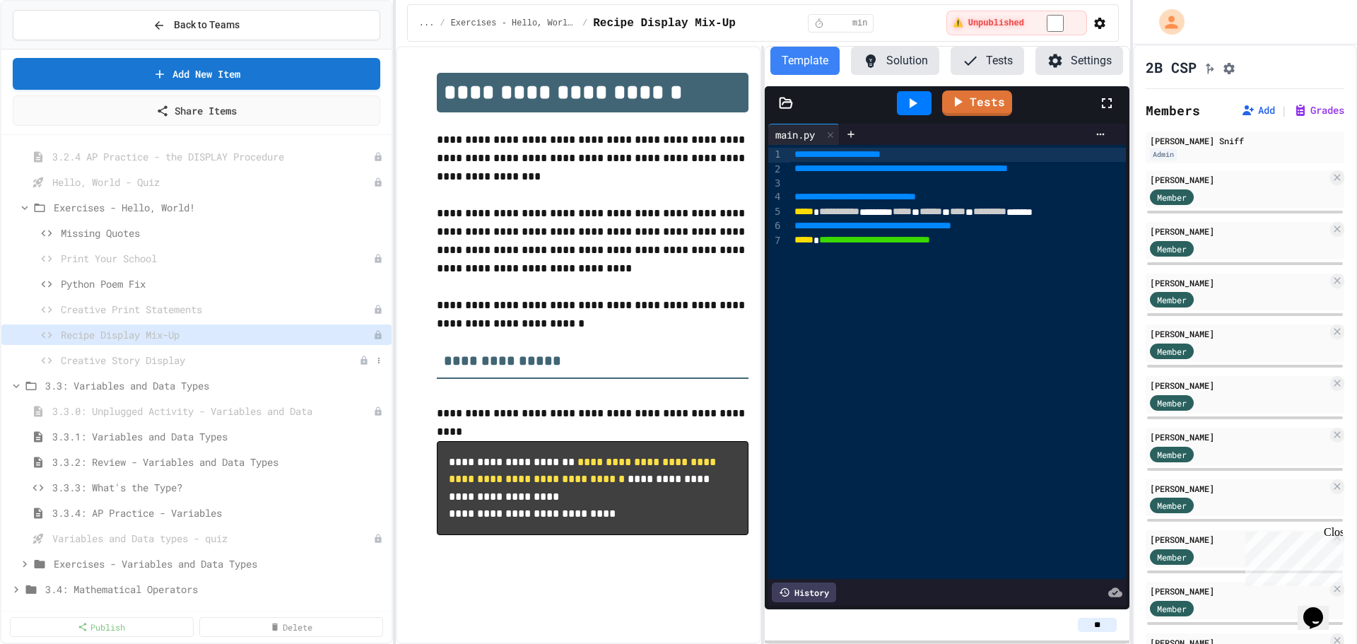
click at [210, 366] on span "Creative Story Display" at bounding box center [210, 360] width 298 height 15
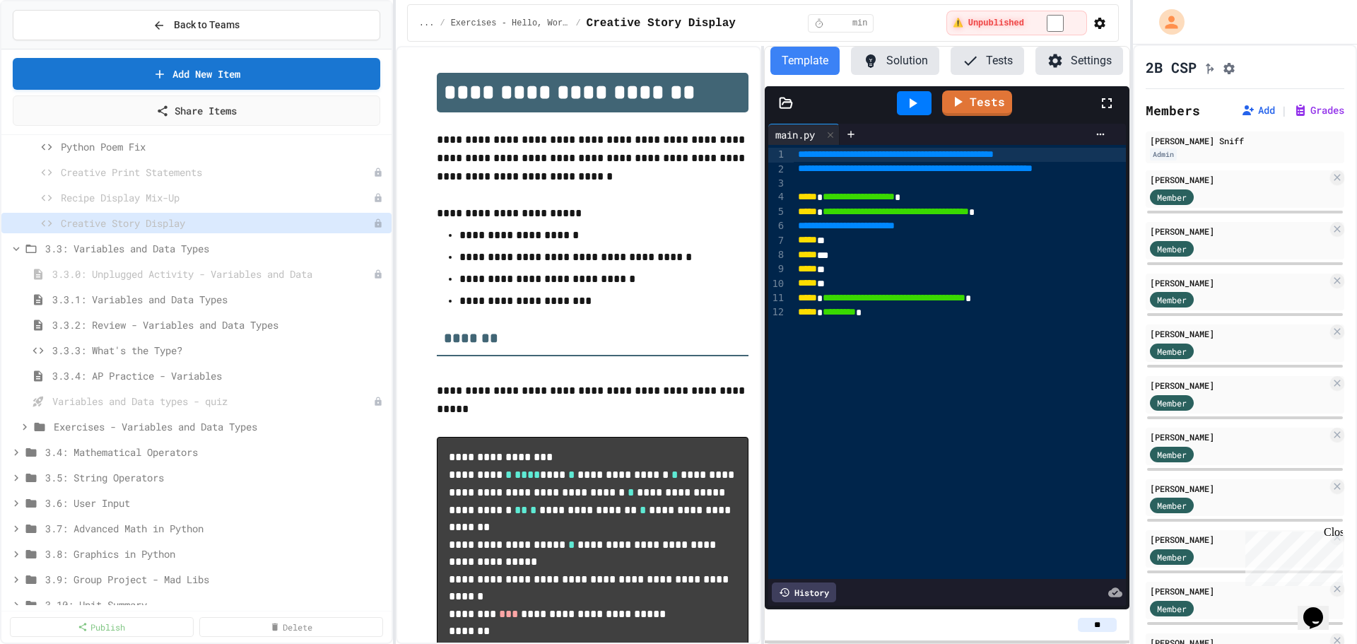
scroll to position [1414, 0]
click at [233, 326] on span "3.3.2: Review - Variables and Data Types" at bounding box center [211, 320] width 319 height 15
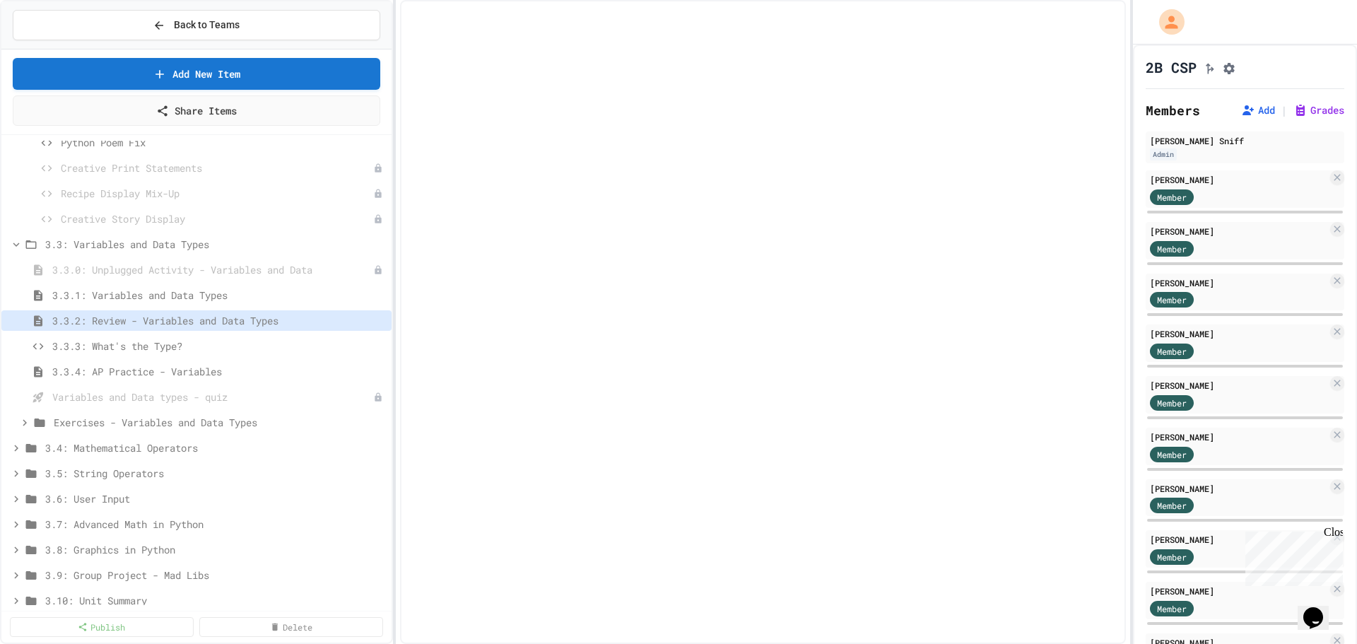
select select "***"
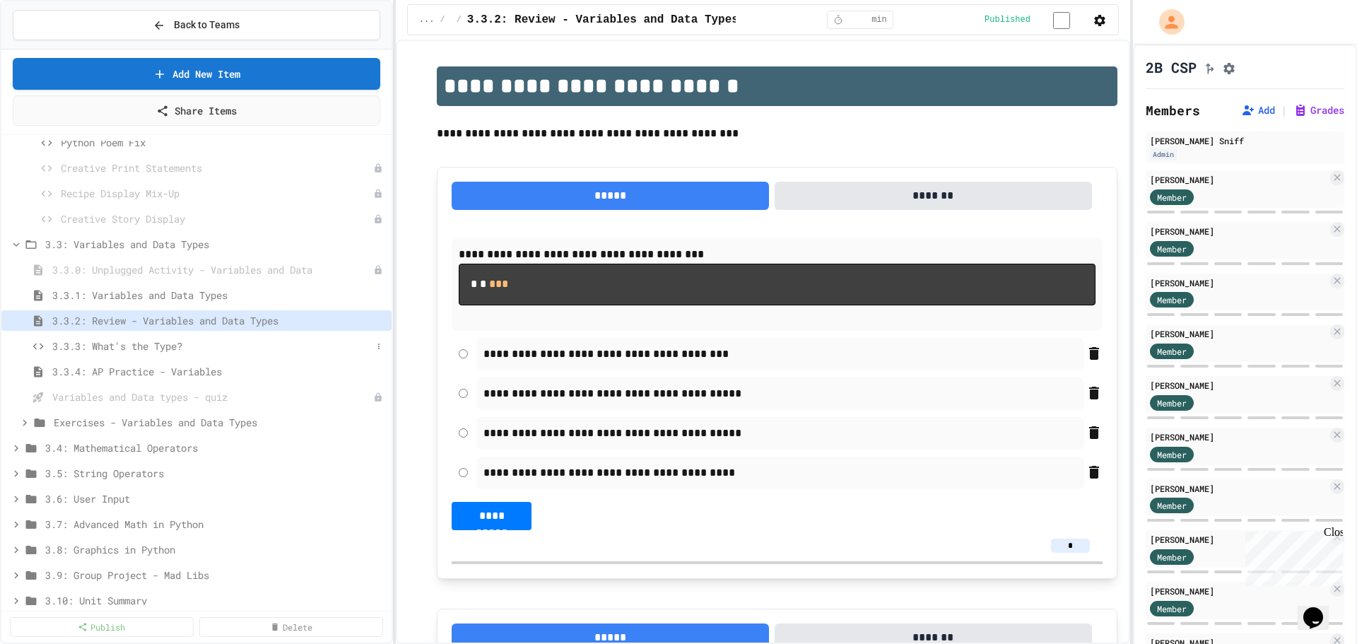
click at [151, 347] on span "3.3.3: What's the Type?" at bounding box center [211, 346] width 319 height 15
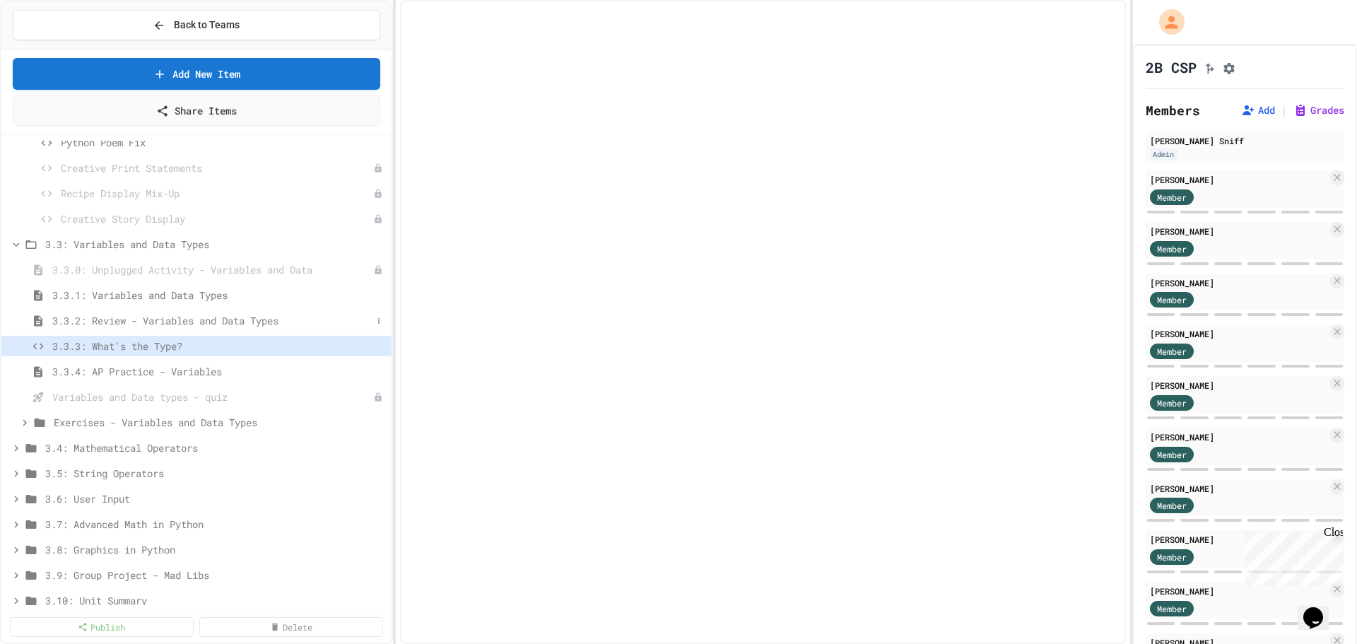
select select "*******"
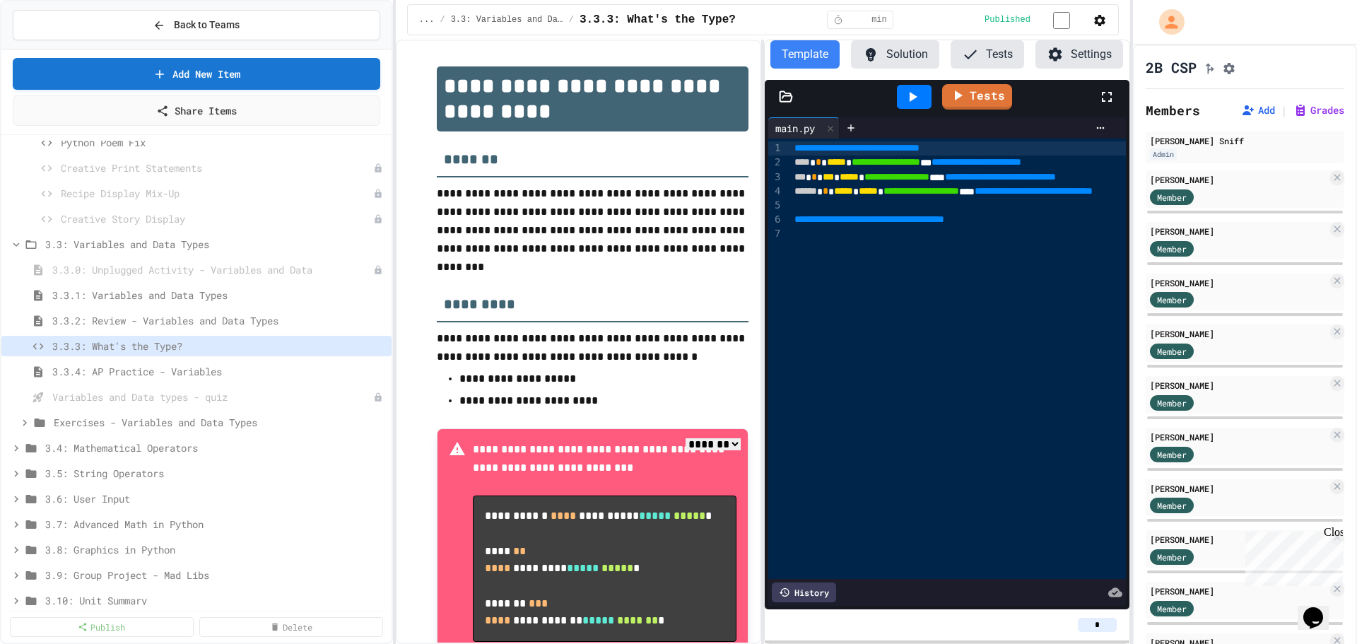
click at [253, 324] on span "3.3.2: Review - Variables and Data Types" at bounding box center [219, 320] width 334 height 15
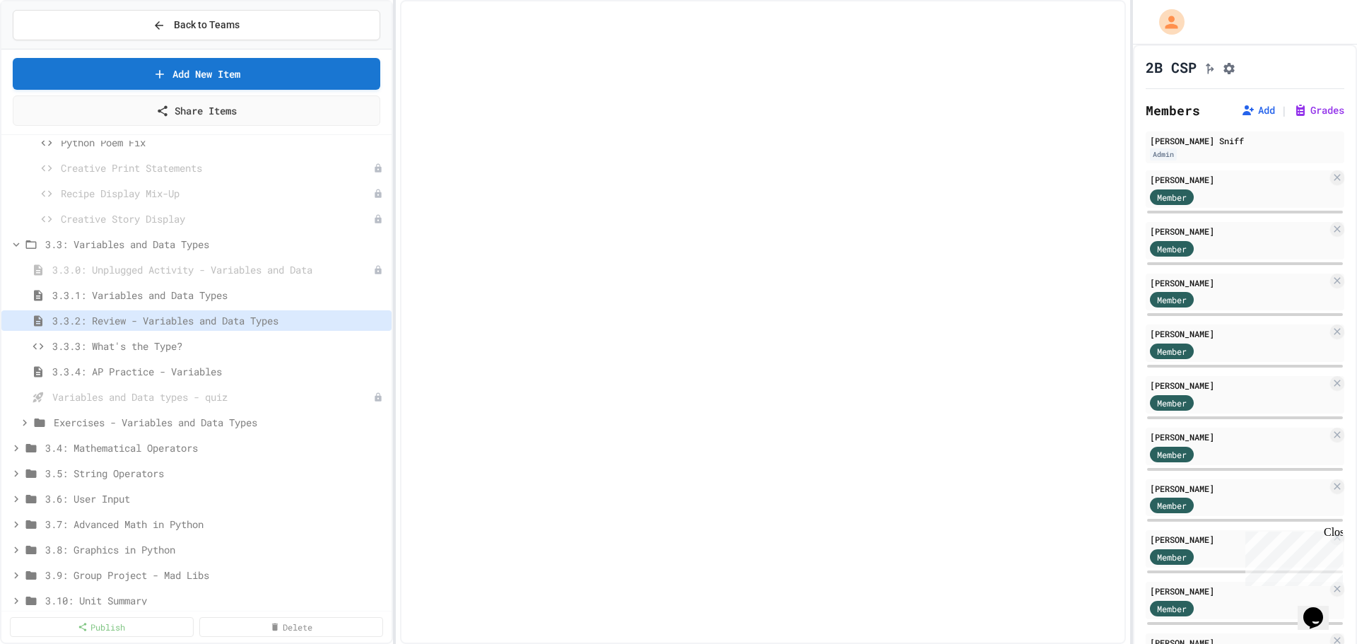
select select "***"
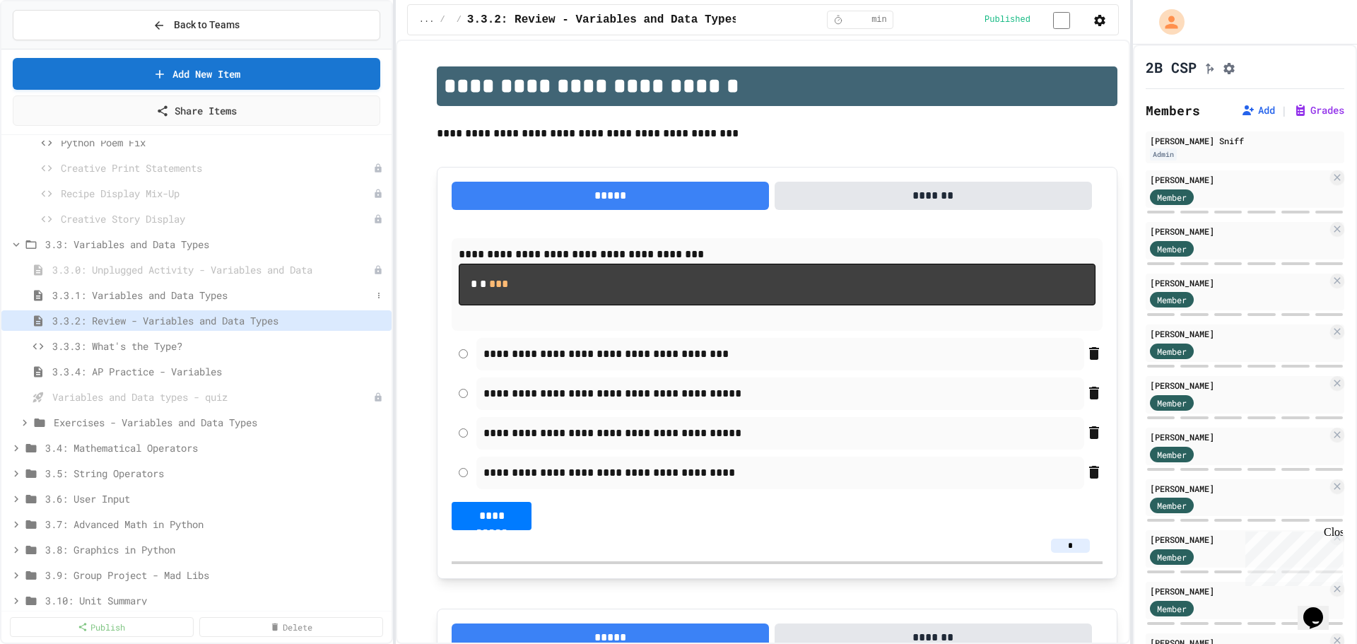
click at [208, 291] on span "3.3.1: Variables and Data Types" at bounding box center [211, 295] width 319 height 15
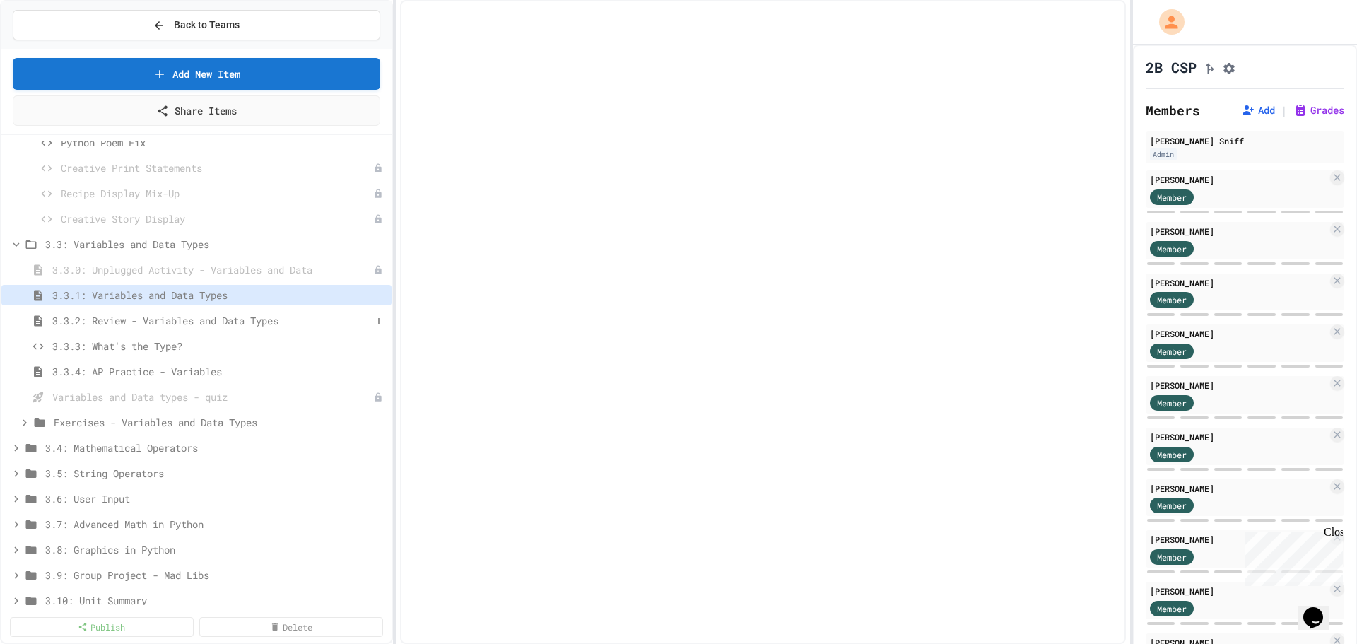
select select "***"
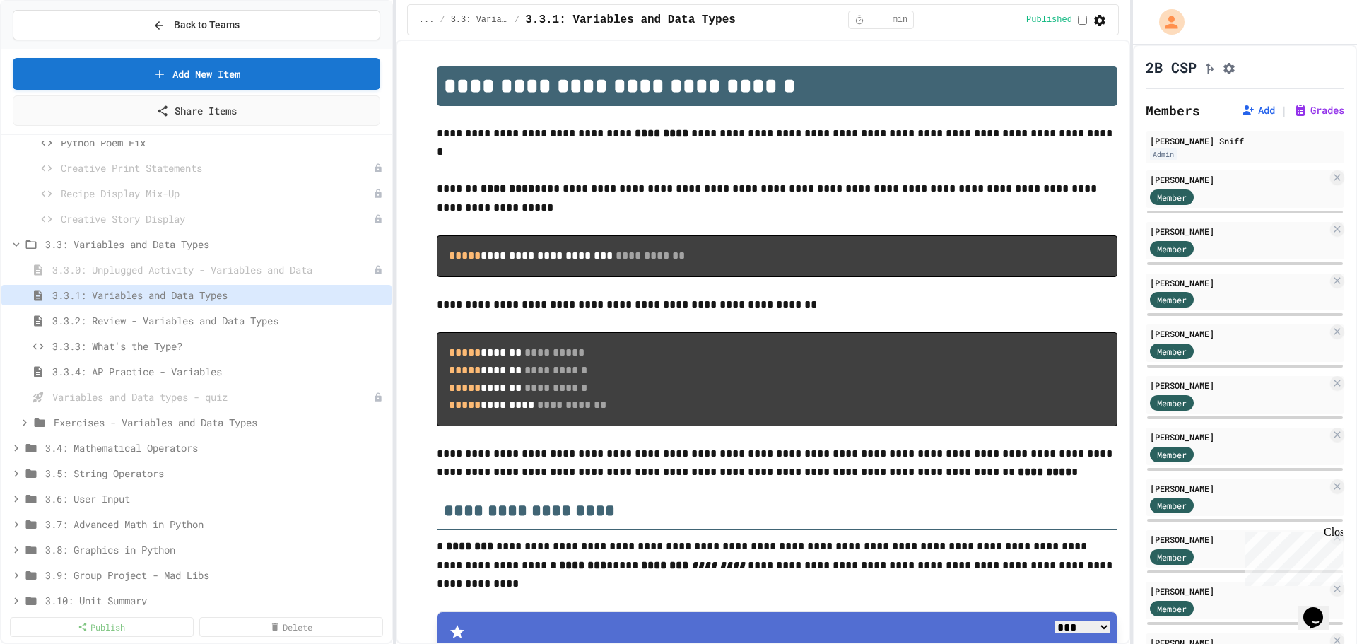
click at [228, 319] on span "3.3.2: Review - Variables and Data Types" at bounding box center [219, 320] width 334 height 15
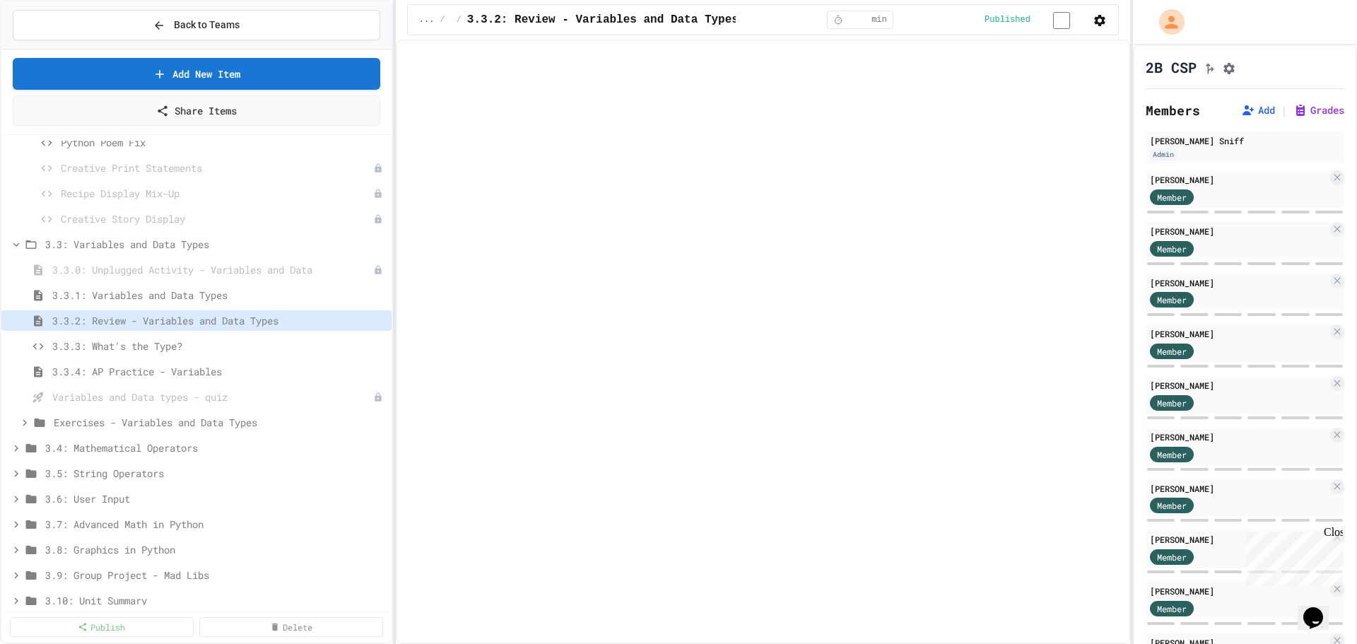
select select "***"
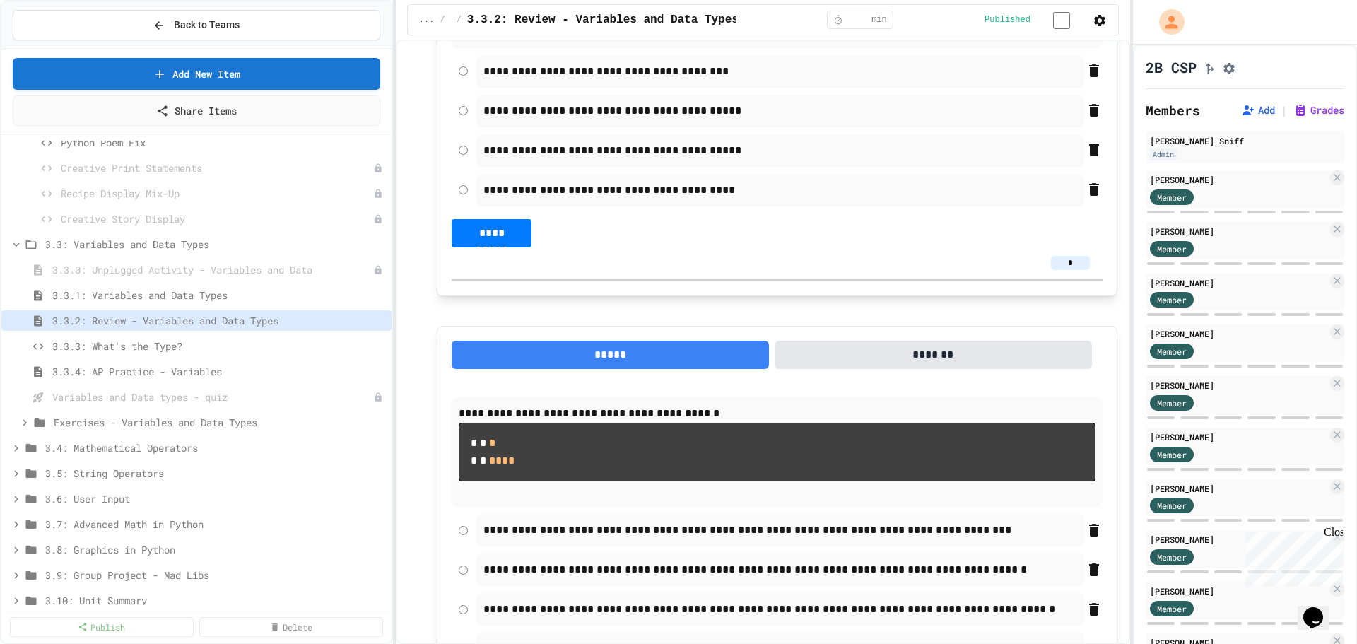
scroll to position [424, 0]
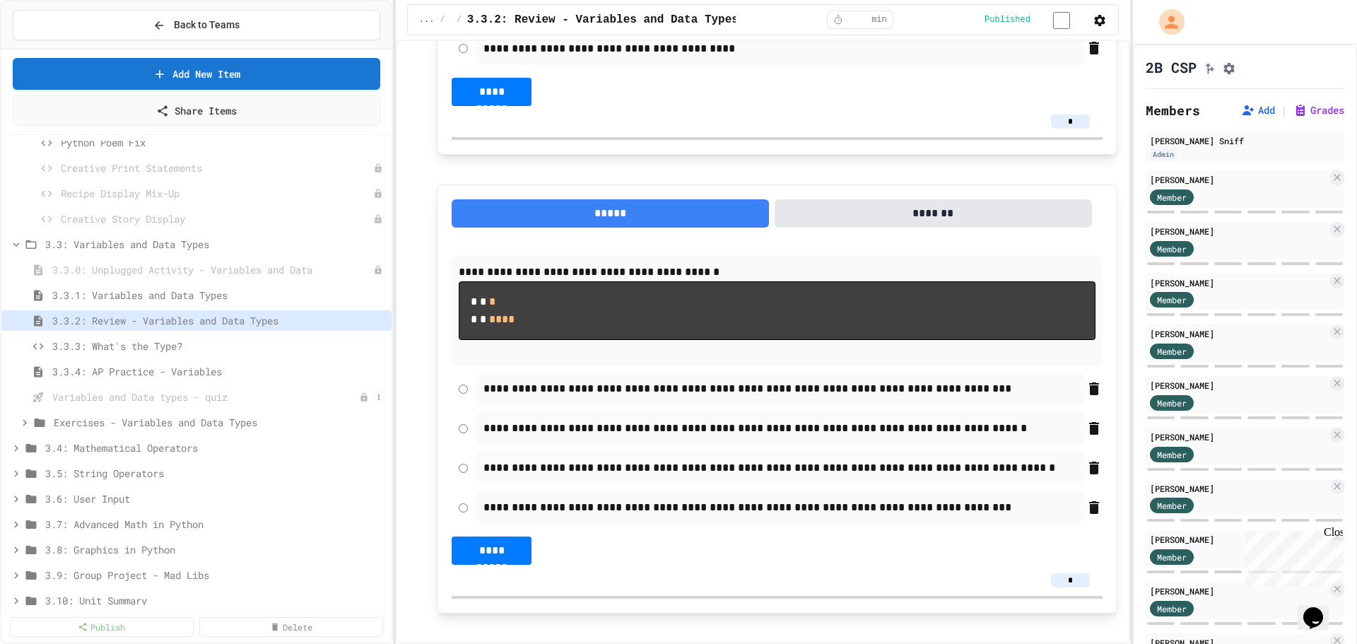
click at [117, 401] on span "Variables and Data types - quiz" at bounding box center [205, 396] width 307 height 15
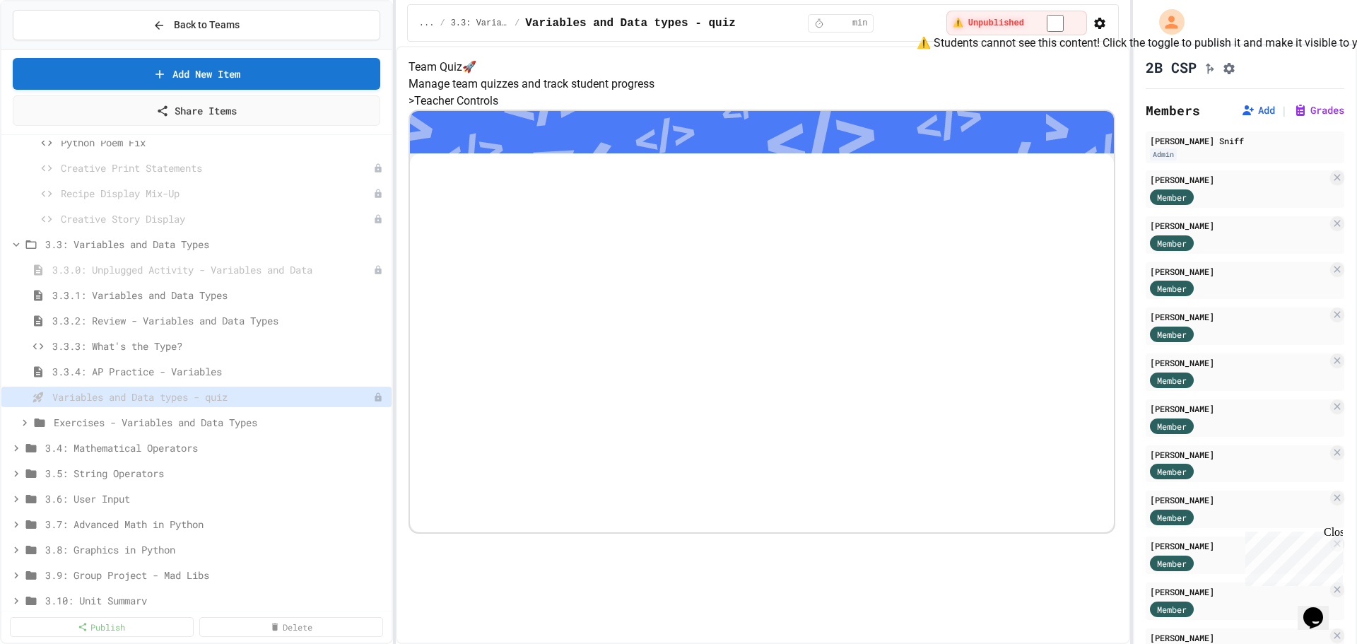
scroll to position [68, 0]
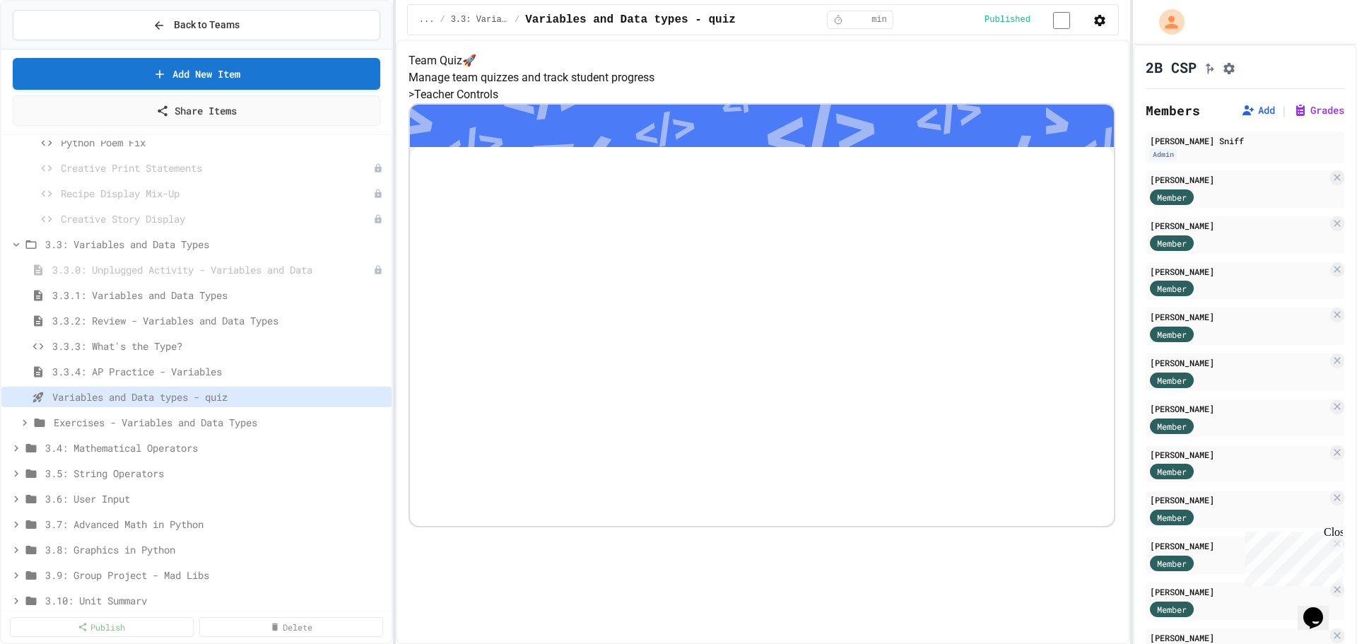
click at [595, 135] on div "> Teacher Controls" at bounding box center [763, 306] width 709 height 441
click at [475, 103] on h5 "> Teacher Controls" at bounding box center [763, 94] width 709 height 17
click at [452, 110] on div "> Teacher Controls" at bounding box center [763, 306] width 709 height 441
drag, startPoint x: 474, startPoint y: 112, endPoint x: 457, endPoint y: 112, distance: 16.3
click at [467, 103] on h5 "> Teacher Controls" at bounding box center [763, 94] width 709 height 17
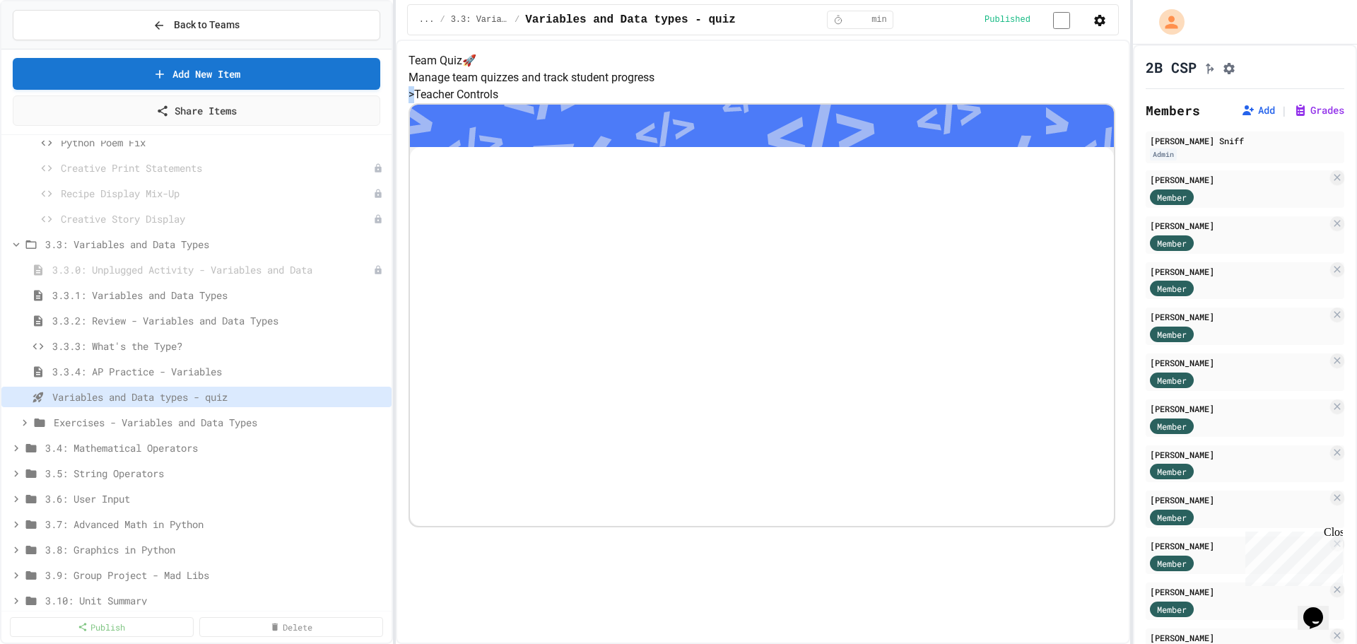
drag, startPoint x: 458, startPoint y: 112, endPoint x: 468, endPoint y: 113, distance: 10.0
click at [460, 112] on div "> Teacher Controls" at bounding box center [763, 306] width 709 height 441
click at [468, 103] on h5 "> Teacher Controls" at bounding box center [763, 94] width 709 height 17
click at [566, 103] on h5 "> Teacher Controls" at bounding box center [763, 94] width 709 height 17
click at [563, 147] on div at bounding box center [762, 126] width 704 height 42
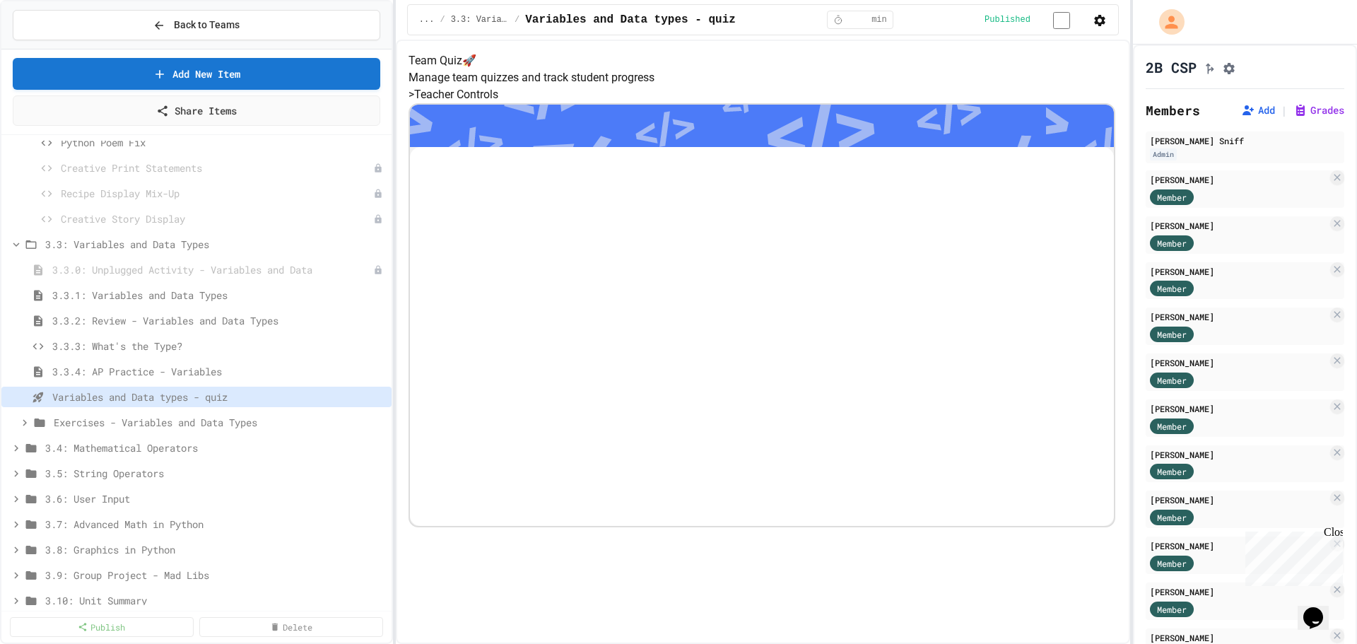
click at [561, 147] on div at bounding box center [762, 126] width 704 height 42
click at [743, 86] on p "Manage team quizzes and track student progress" at bounding box center [763, 77] width 709 height 17
drag, startPoint x: 733, startPoint y: 81, endPoint x: 730, endPoint y: 90, distance: 9.6
click at [732, 69] on h4 "Team Quiz 🚀" at bounding box center [763, 60] width 709 height 17
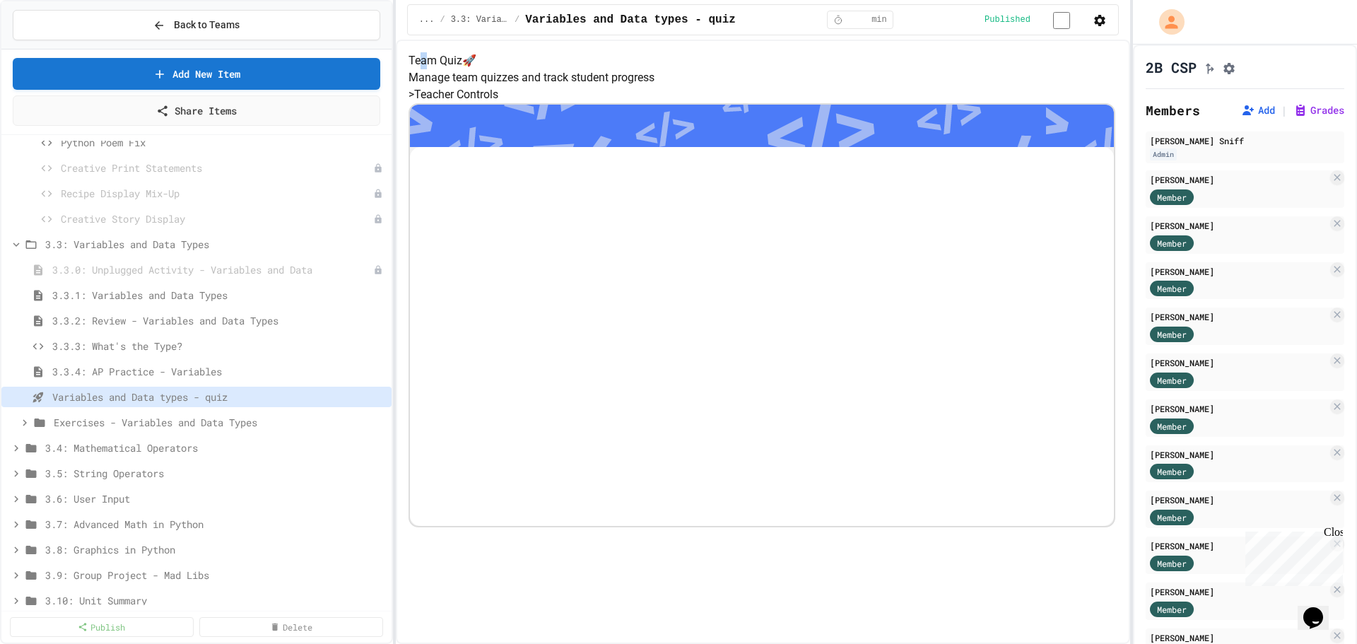
drag, startPoint x: 701, startPoint y: 103, endPoint x: 649, endPoint y: 108, distance: 52.5
click at [698, 69] on h4 "Team Quiz 🚀" at bounding box center [763, 60] width 709 height 17
drag, startPoint x: 649, startPoint y: 108, endPoint x: 635, endPoint y: 112, distance: 14.6
click at [635, 86] on div "Team Quiz 🚀 Manage team quizzes and track student progress" at bounding box center [763, 69] width 709 height 34
click at [799, 86] on p "Manage team quizzes and track student progress" at bounding box center [763, 77] width 709 height 17
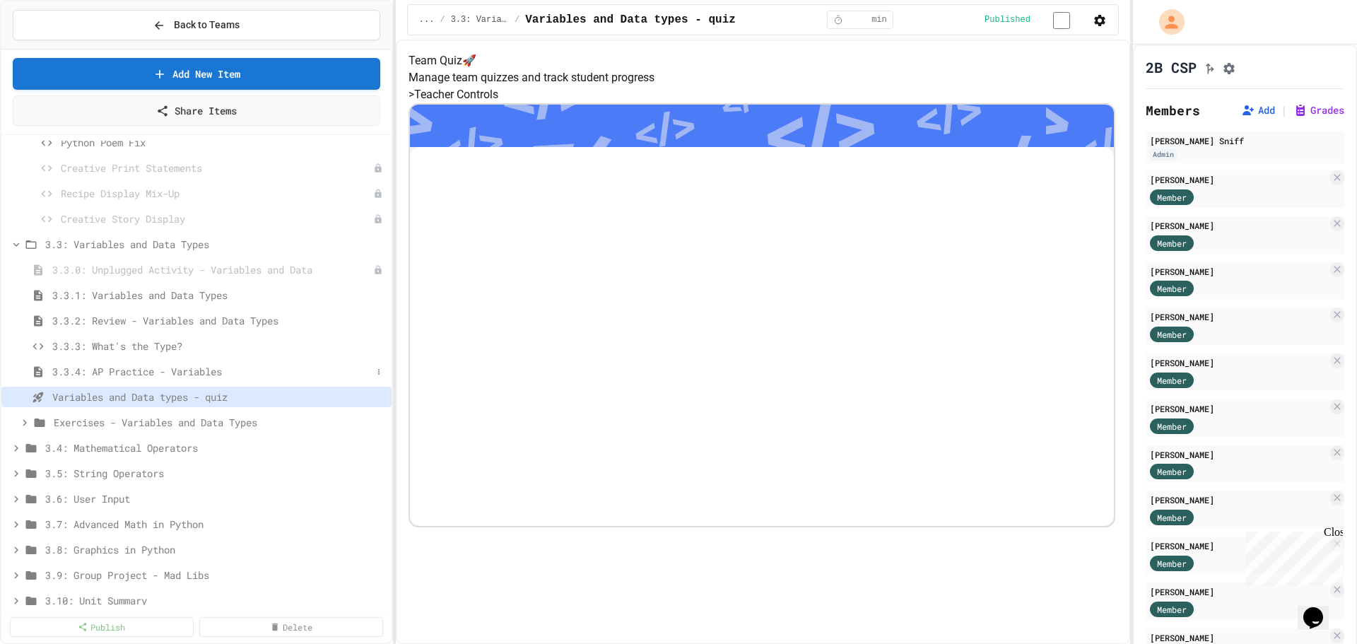
click at [177, 363] on div "3.3.4: AP Practice - Variables" at bounding box center [196, 371] width 390 height 20
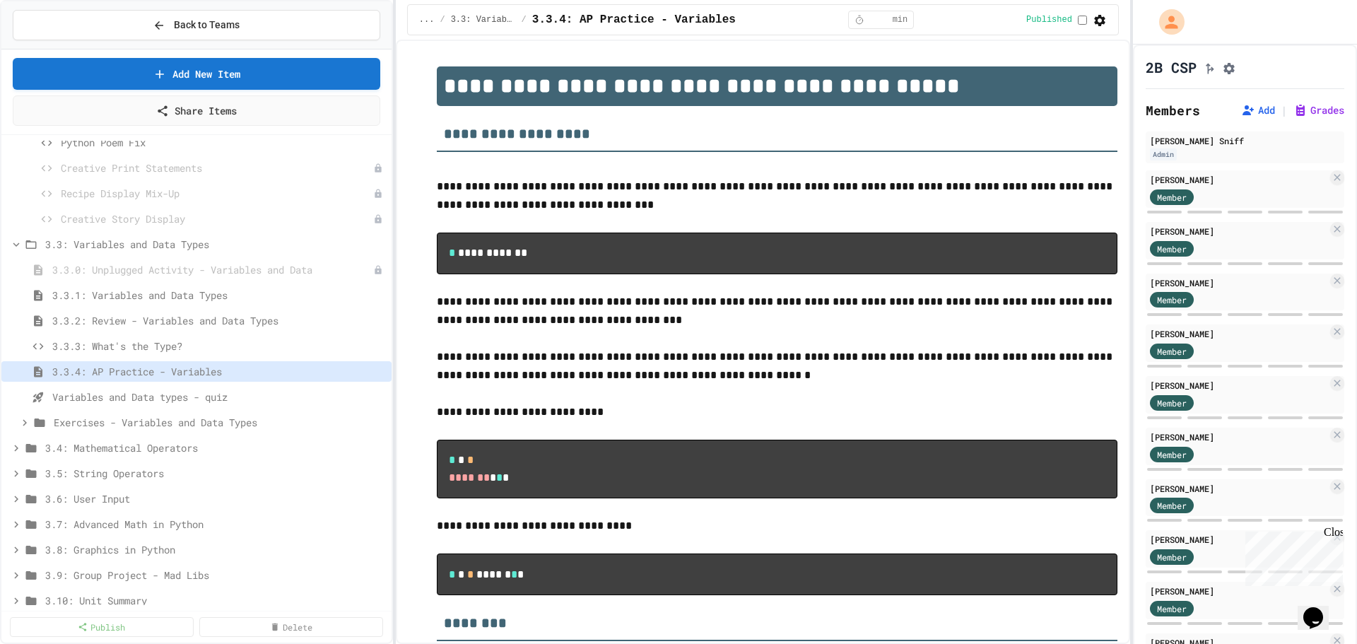
click at [149, 397] on span "Variables and Data types - quiz" at bounding box center [219, 396] width 334 height 15
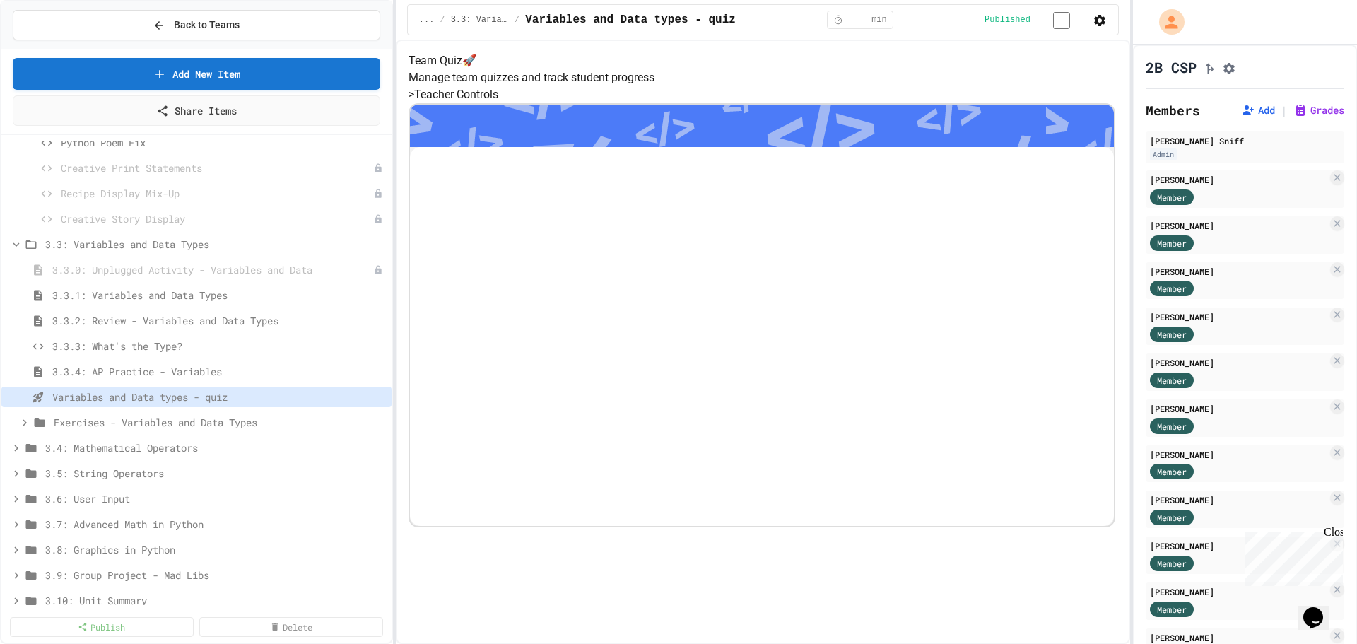
click at [555, 202] on div "> Teacher Controls" at bounding box center [763, 306] width 709 height 441
click at [480, 103] on h5 "> Teacher Controls" at bounding box center [763, 94] width 709 height 17
click at [473, 103] on h5 "> Teacher Controls" at bounding box center [763, 94] width 709 height 17
click at [466, 103] on h5 "> Teacher Controls" at bounding box center [763, 94] width 709 height 17
click at [463, 103] on h5 "> Teacher Controls" at bounding box center [763, 94] width 709 height 17
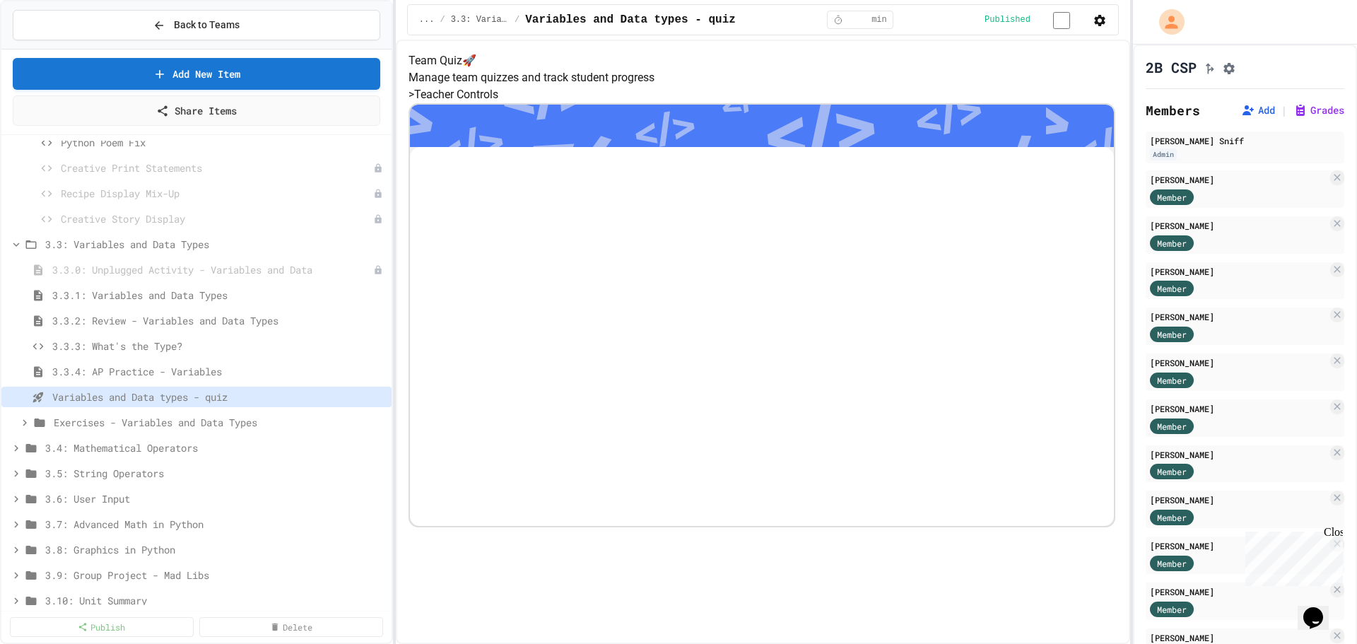
click at [870, 25] on input "*" at bounding box center [859, 19] width 23 height 11
type input "*"
click at [870, 17] on input "*" at bounding box center [859, 19] width 23 height 11
click at [685, 13] on span "Variables and Data types - quiz" at bounding box center [630, 19] width 211 height 17
click at [585, 30] on div "... / 3.3: Variables and Data Types / Variables and Data types - quiz * min Pub…" at bounding box center [763, 19] width 712 height 31
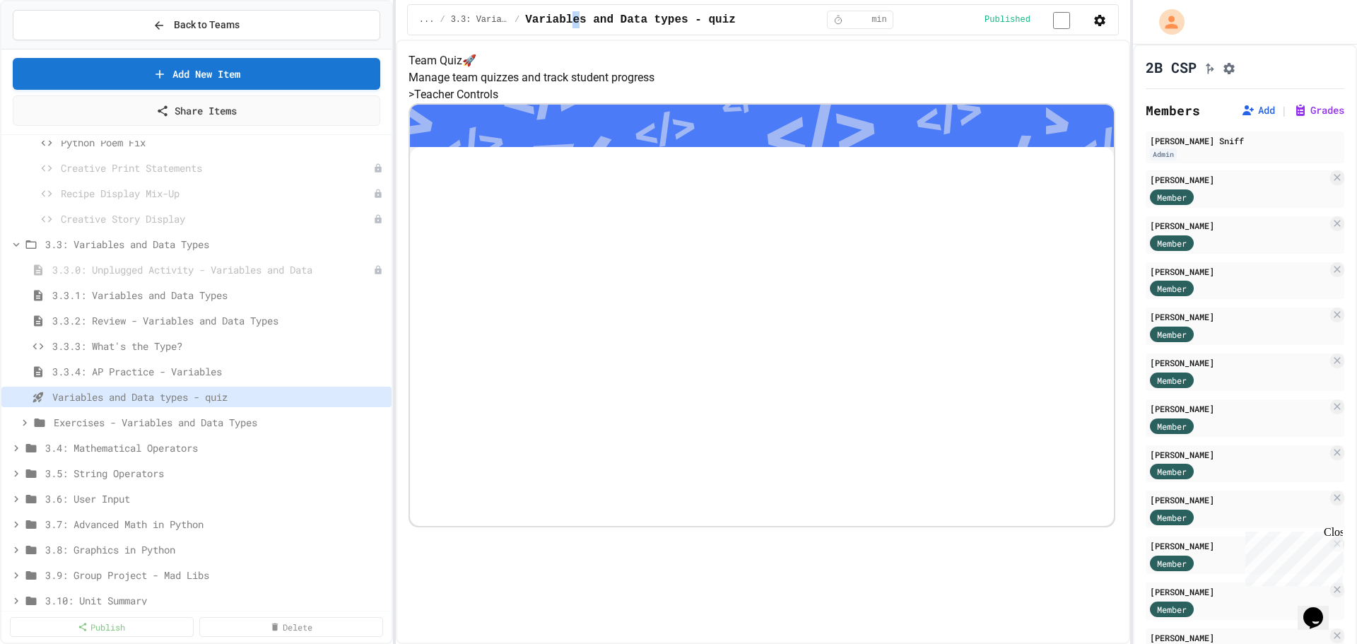
scroll to position [68, 0]
click at [13, 424] on div "Exercises - Variables and Data Types" at bounding box center [196, 422] width 390 height 20
click at [115, 450] on span "Variable Name Fixer" at bounding box center [210, 447] width 298 height 15
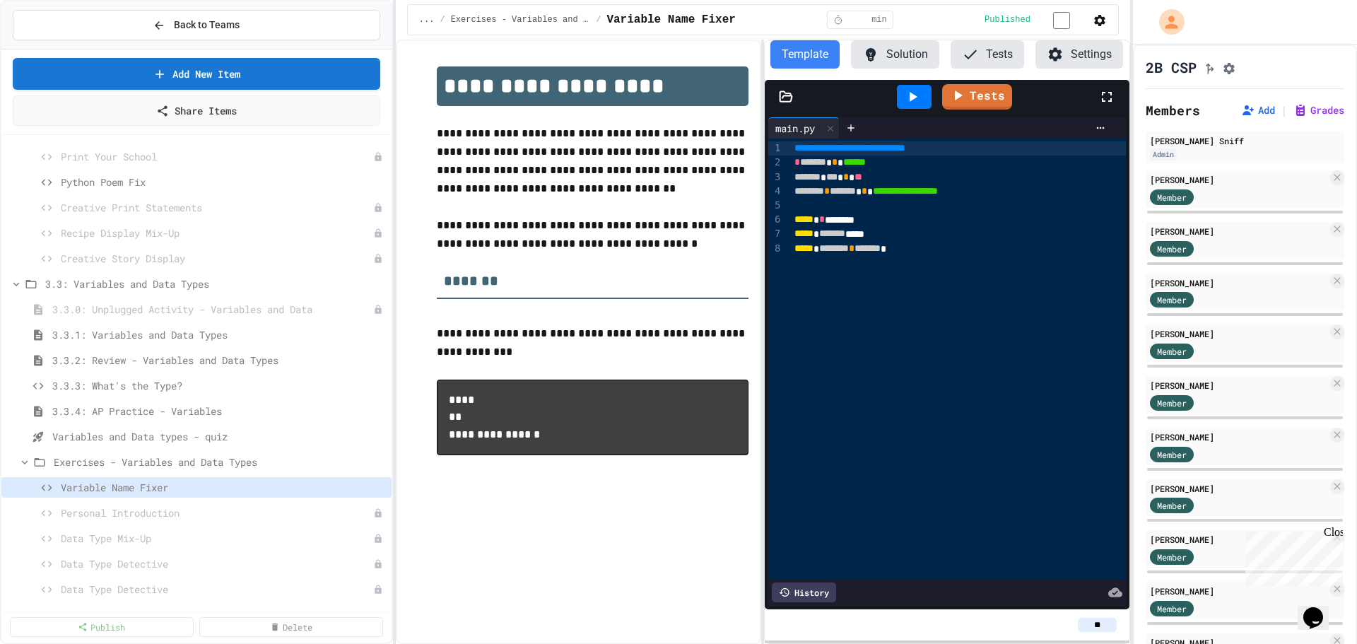
scroll to position [1484, 0]
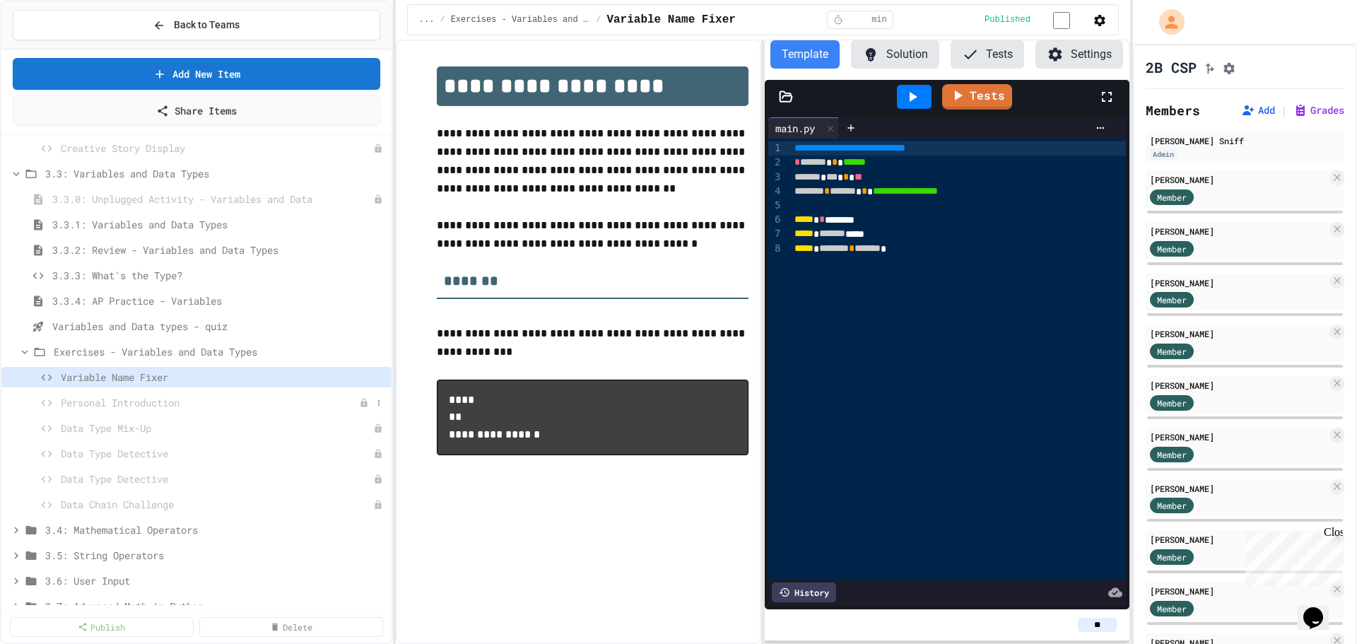
click at [112, 403] on span "Personal Introduction" at bounding box center [210, 402] width 298 height 15
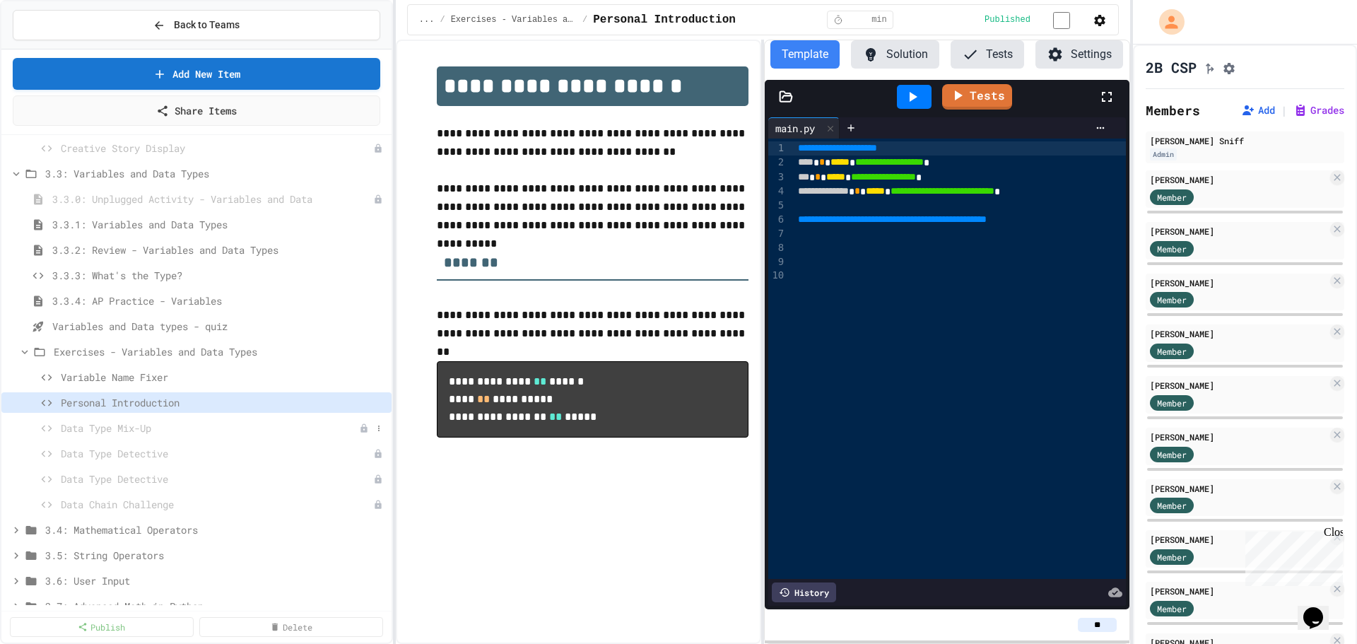
click at [135, 431] on span "Data Type Mix-Up" at bounding box center [210, 428] width 298 height 15
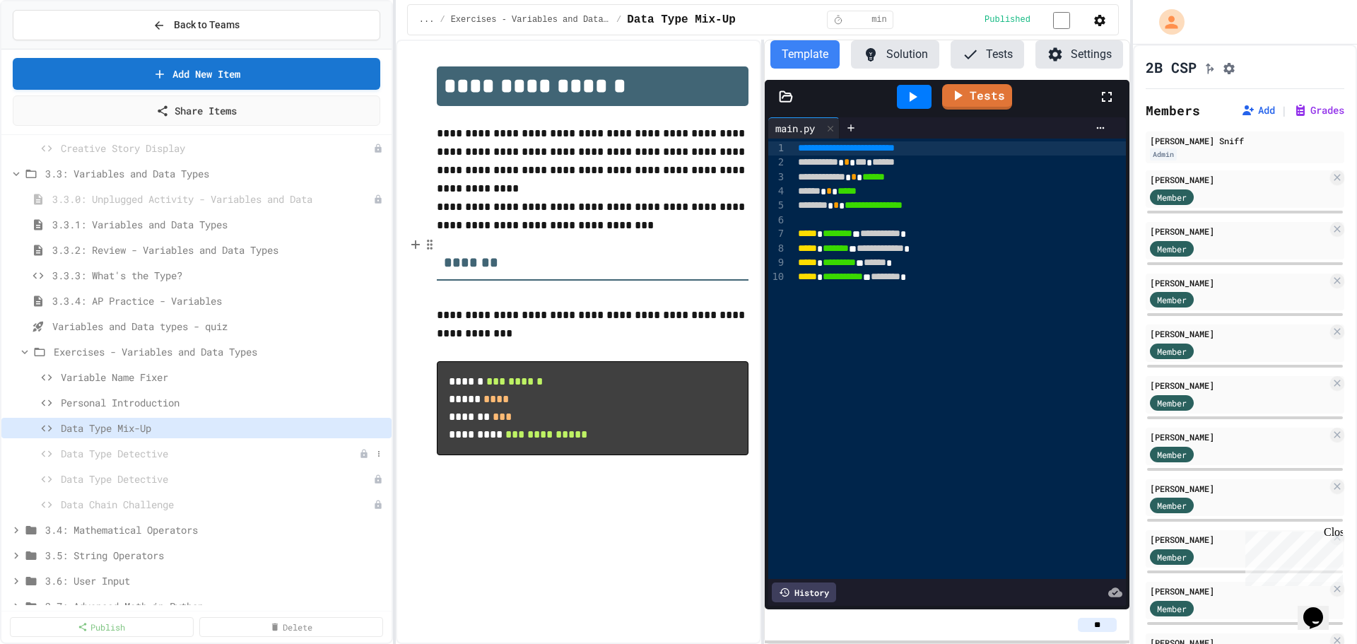
click at [118, 452] on span "Data Type Detective" at bounding box center [210, 453] width 298 height 15
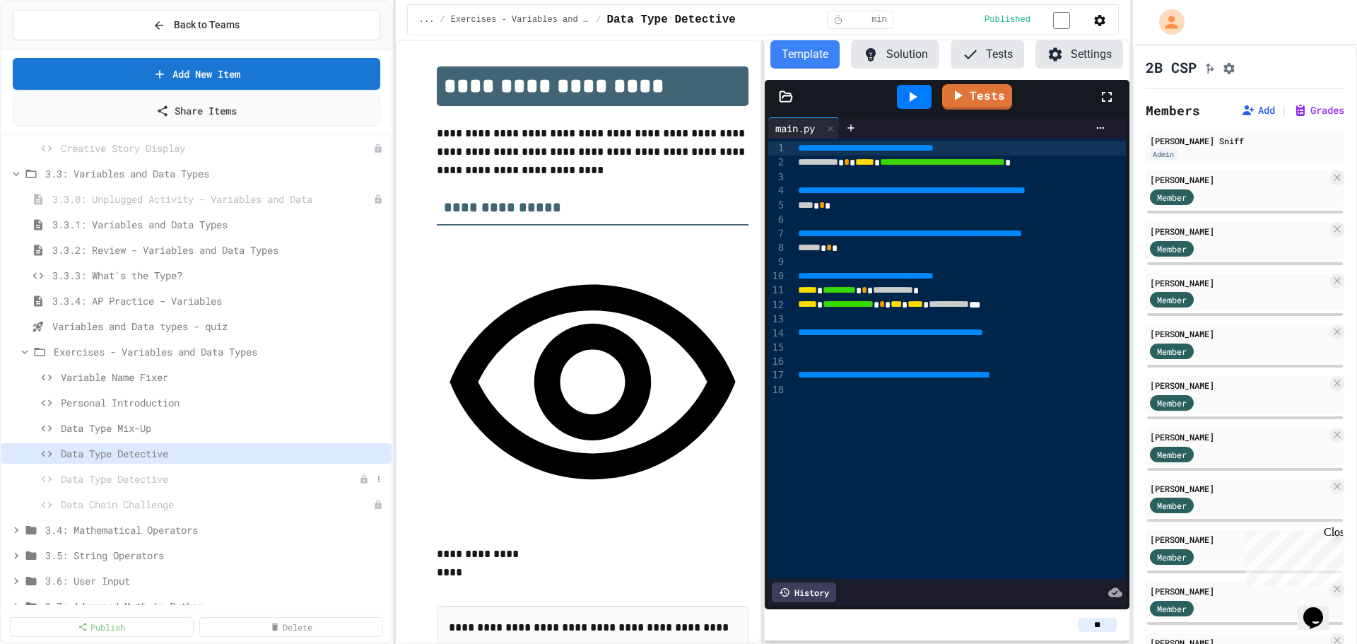
click at [135, 480] on span "Data Type Detective" at bounding box center [210, 478] width 298 height 15
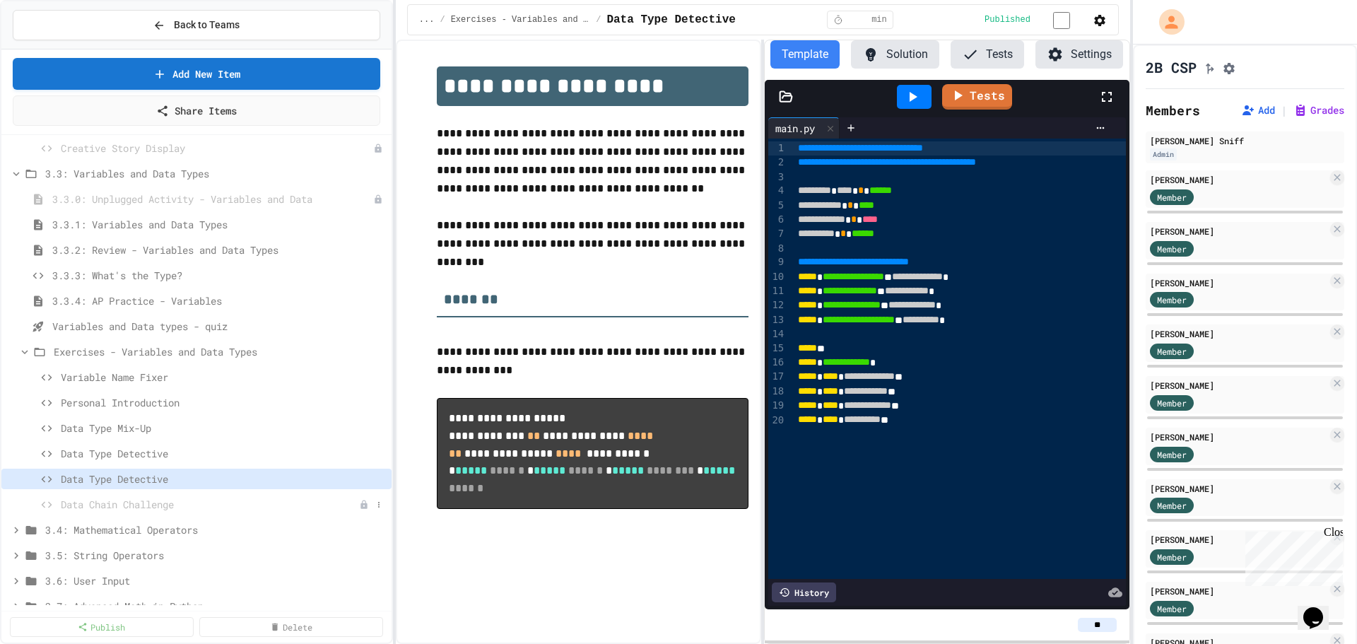
click at [133, 505] on span "Data Chain Challenge" at bounding box center [210, 504] width 298 height 15
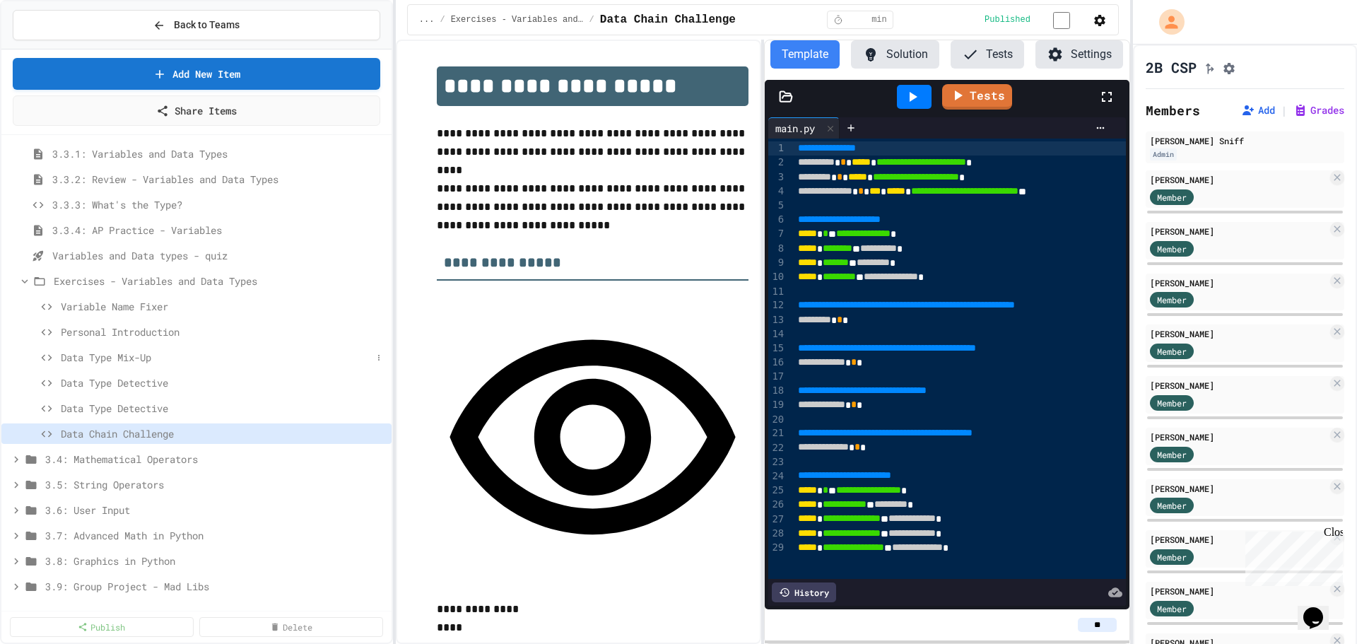
scroll to position [1484, 0]
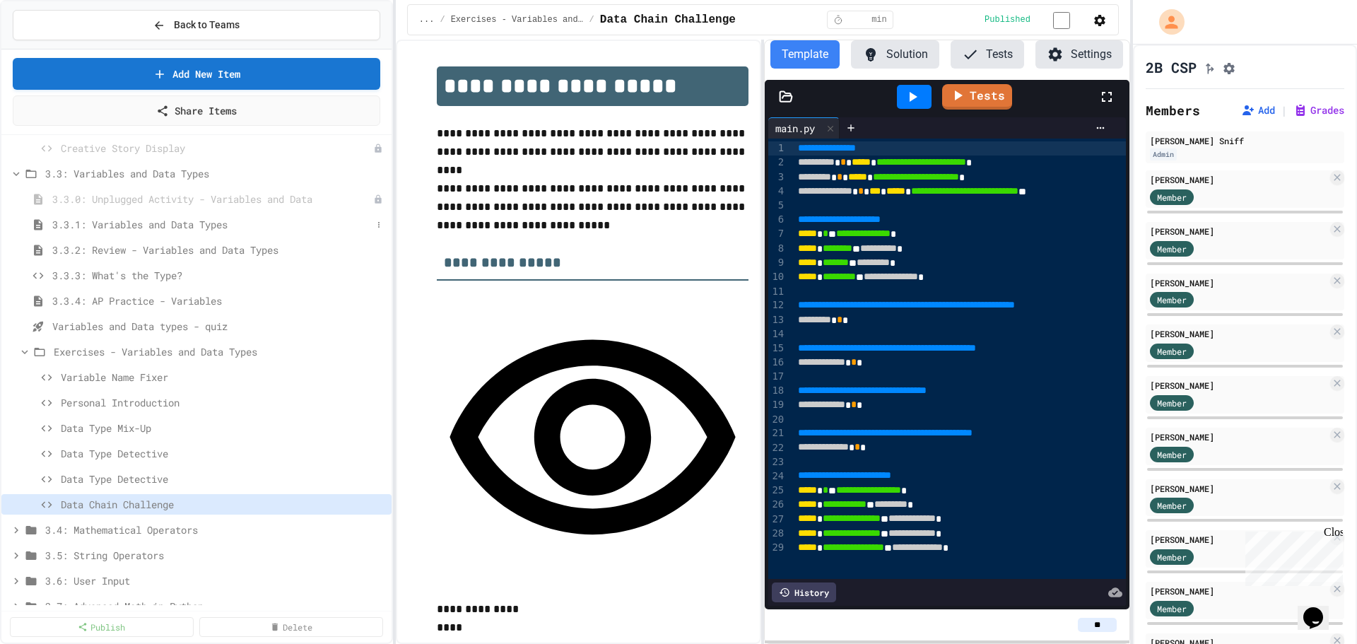
click at [215, 223] on span "3.3.1: Variables and Data Types" at bounding box center [211, 224] width 319 height 15
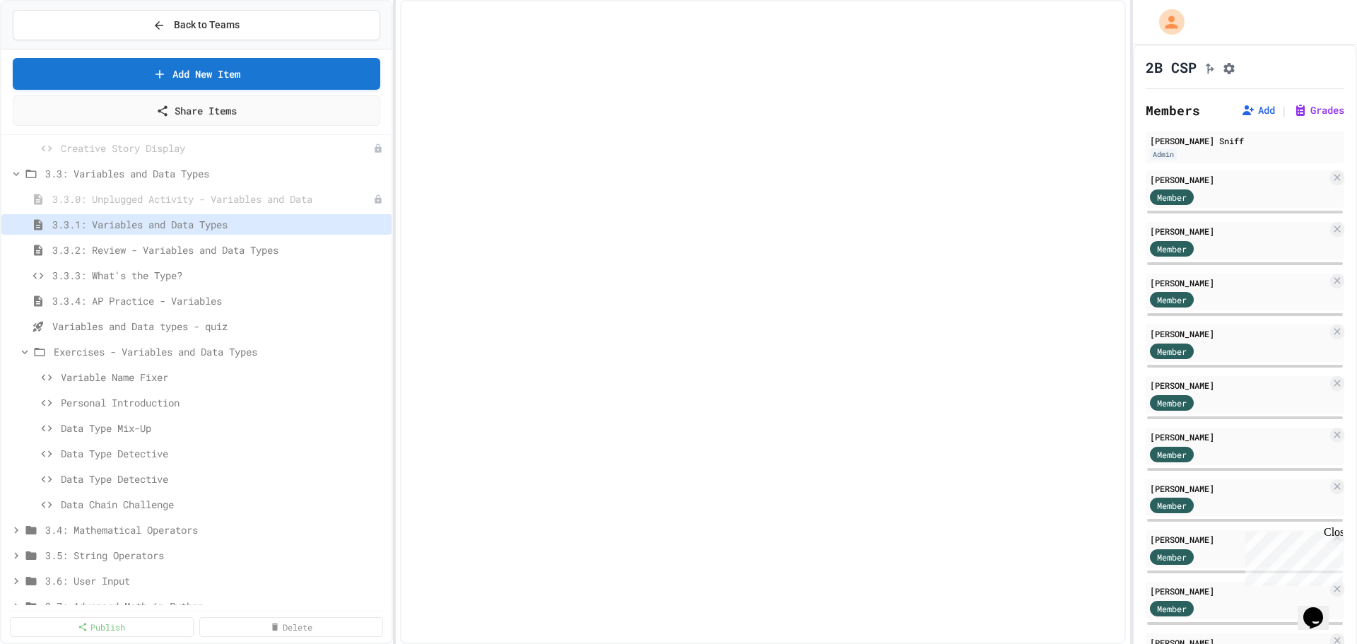
select select "***"
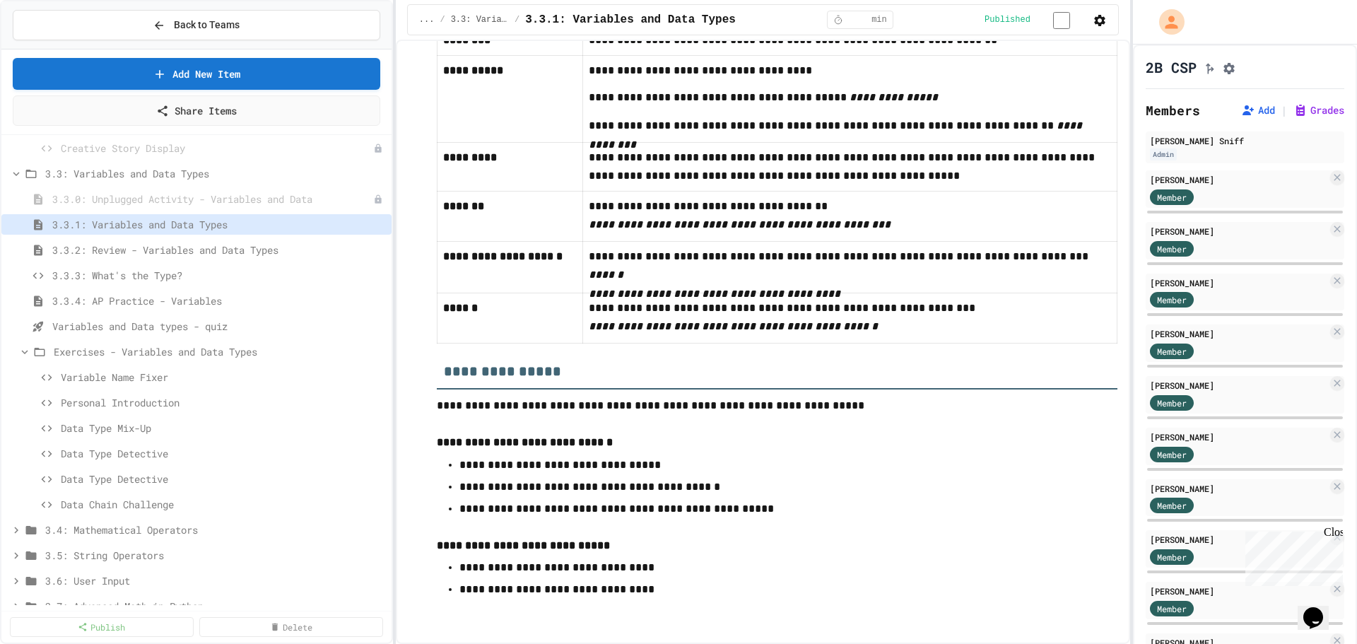
scroll to position [8004, 0]
click at [14, 172] on icon at bounding box center [16, 174] width 13 height 13
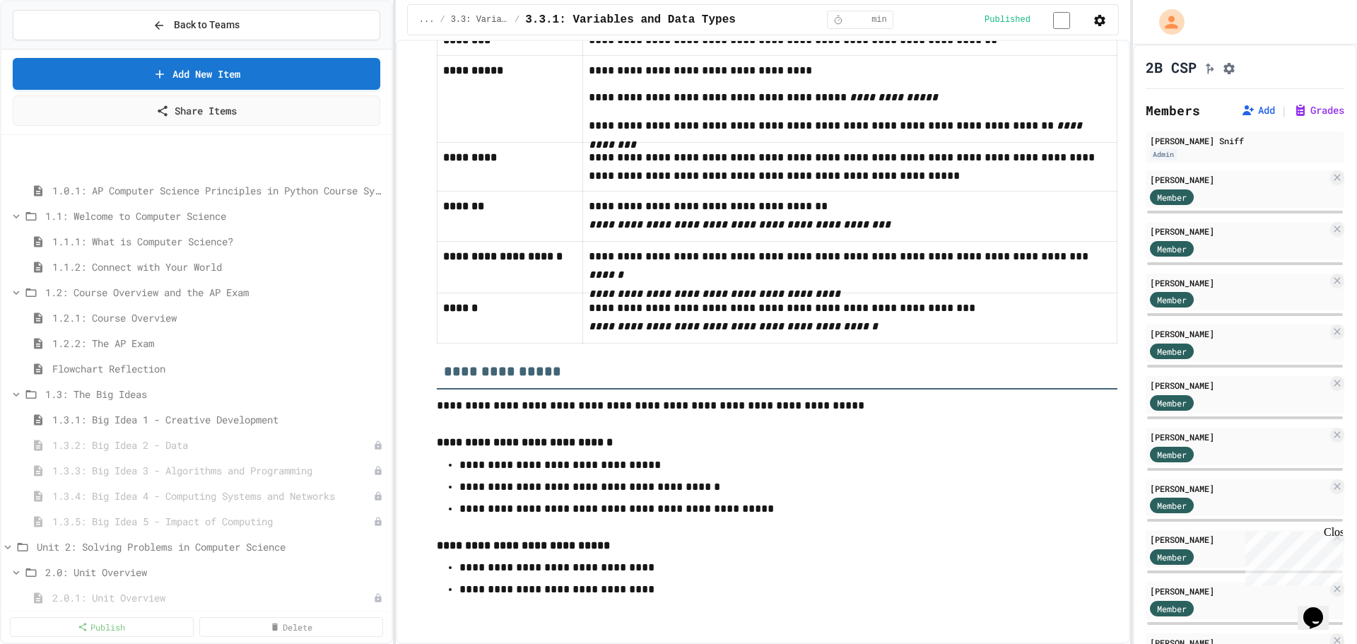
scroll to position [0, 0]
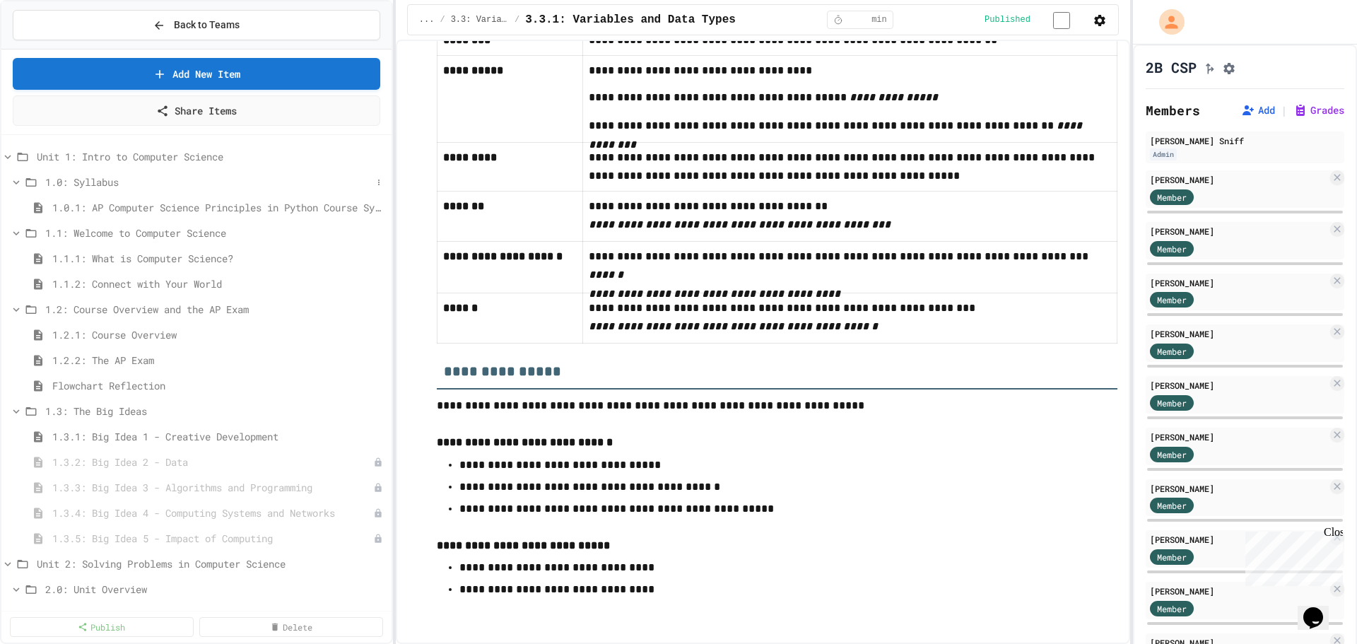
click at [14, 184] on icon at bounding box center [16, 182] width 13 height 13
